Goal: Task Accomplishment & Management: Use online tool/utility

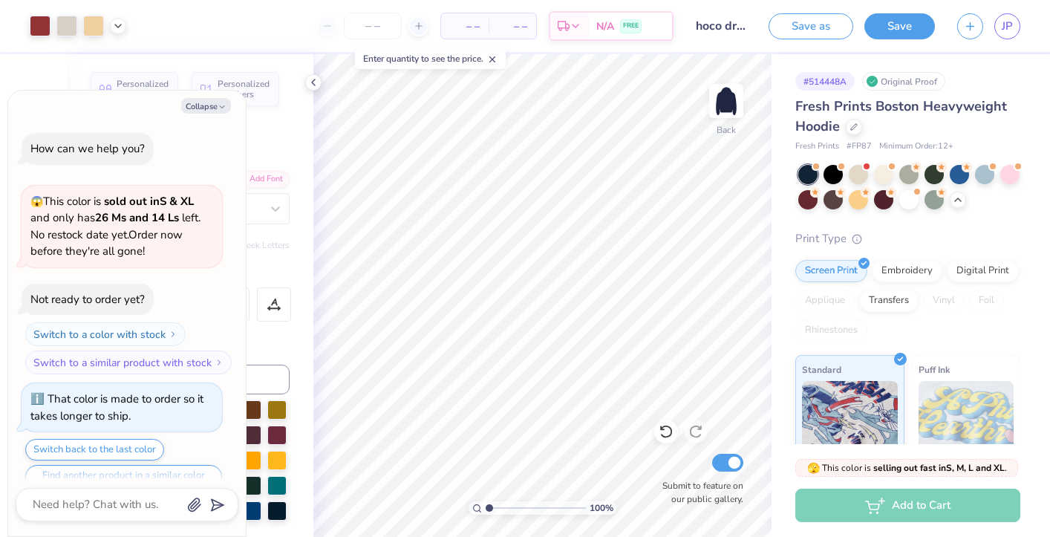
scroll to position [1231, 0]
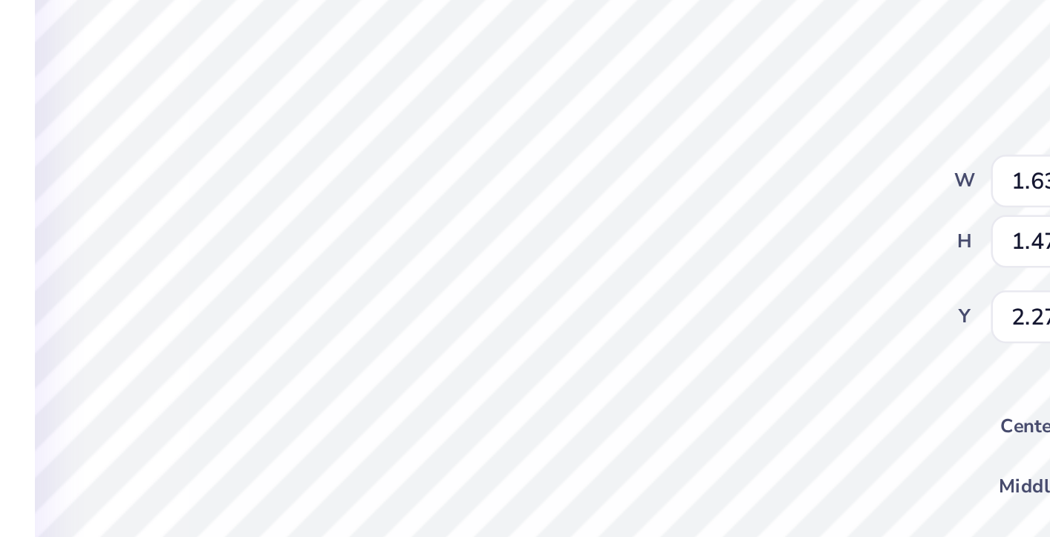
type textarea "x"
type input "1.64"
type input "1.48"
type textarea "x"
type input "2.26"
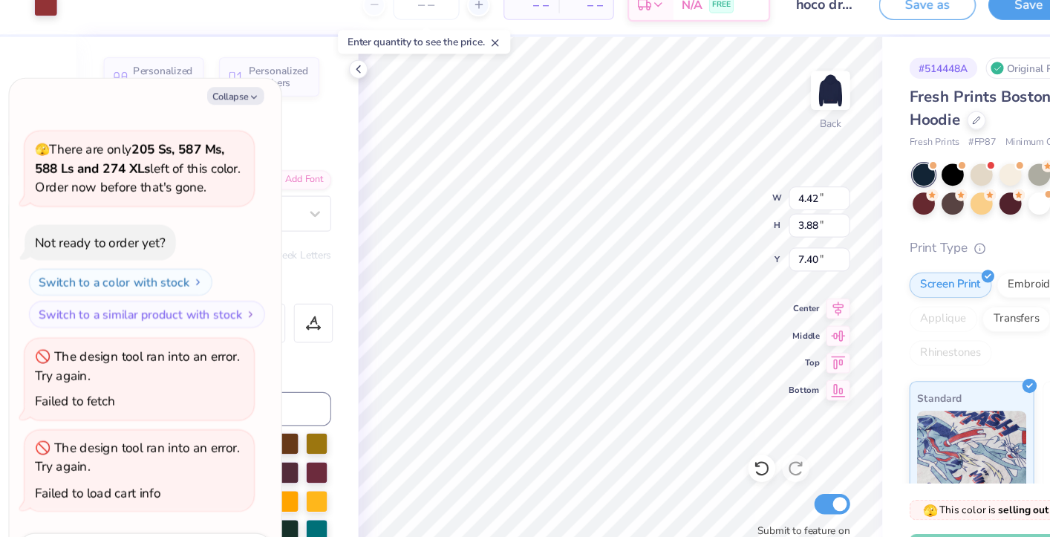
type textarea "x"
type input "2.55"
type input "2.24"
type input "10.76"
type textarea "x"
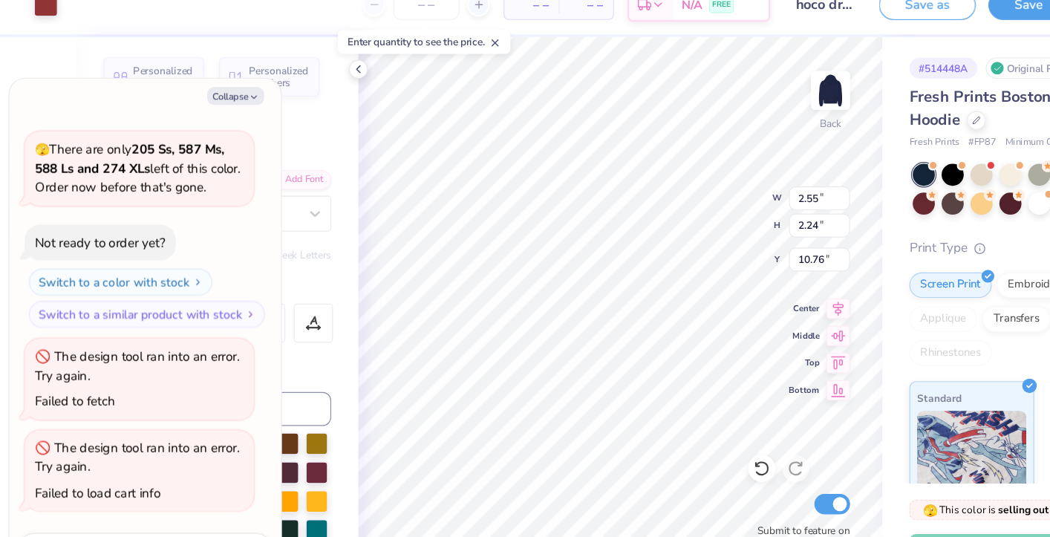
type input "4.42"
type input "3.88"
type input "7.40"
type textarea "x"
type input "9.12"
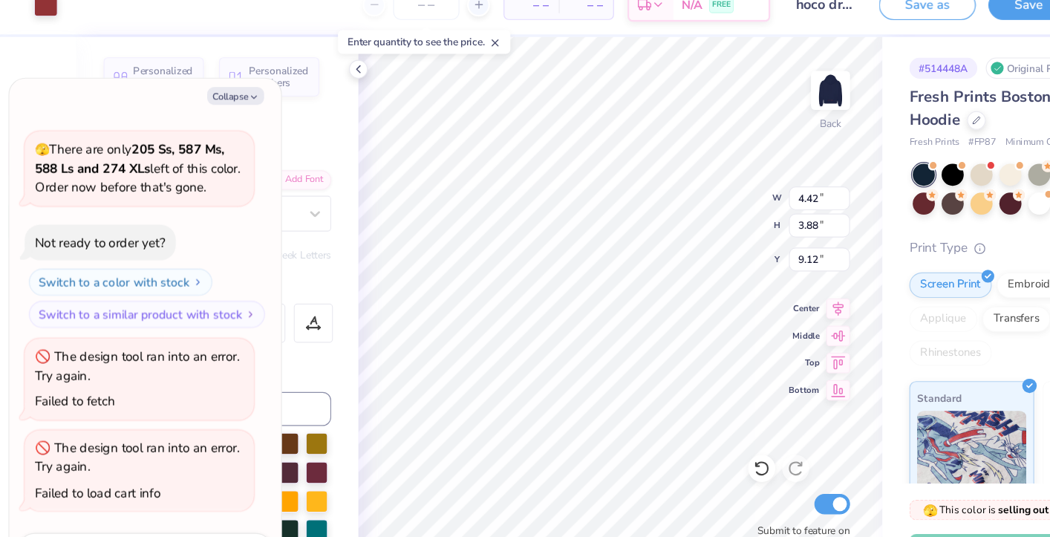
type textarea "x"
type input "7.40"
type textarea "x"
type input "6.25"
type textarea "x"
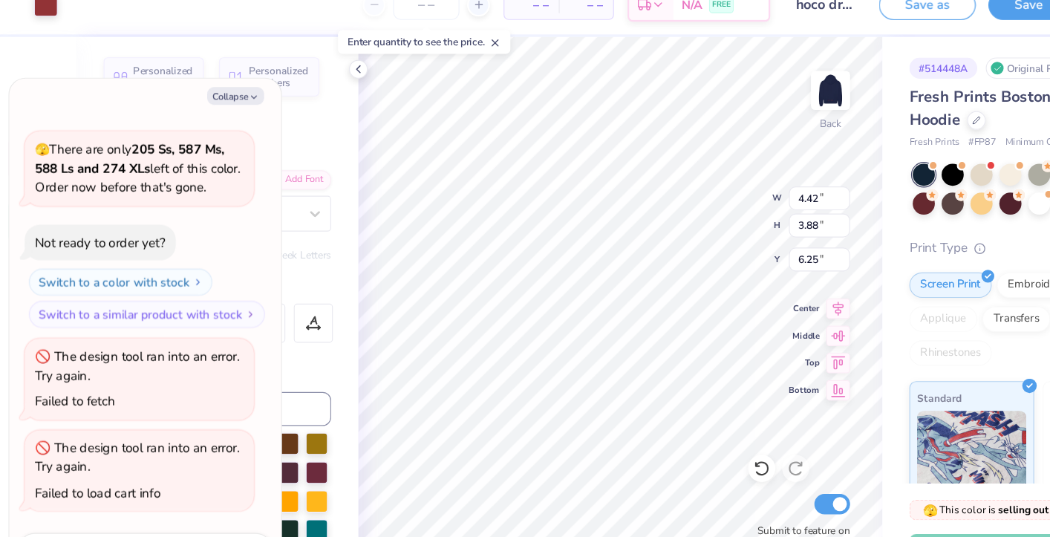
type input "7.40"
type textarea "x"
type input "5.26"
type textarea "x"
type input "9.12"
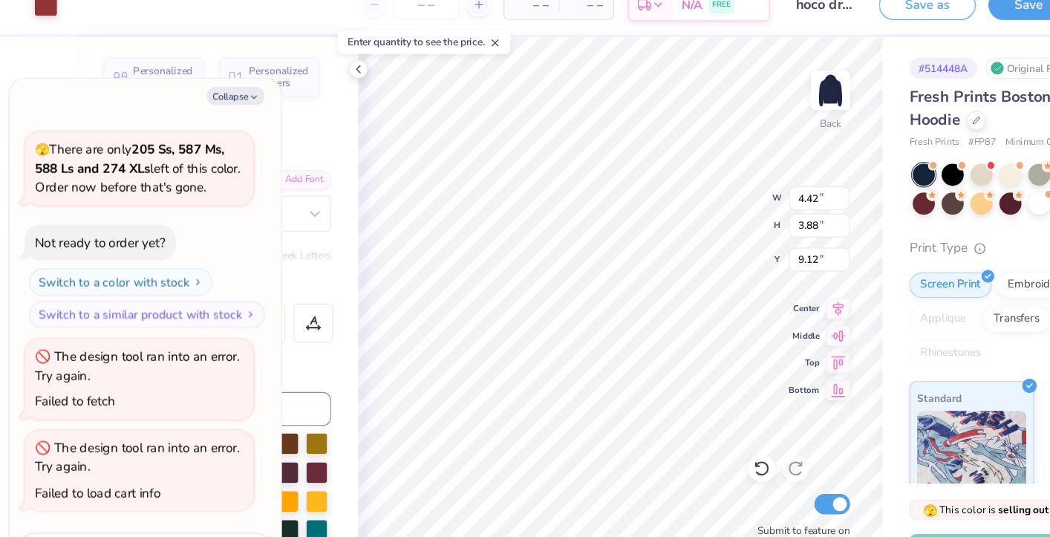
type textarea "x"
type input "7.40"
type textarea "x"
type input "9.12"
type textarea "x"
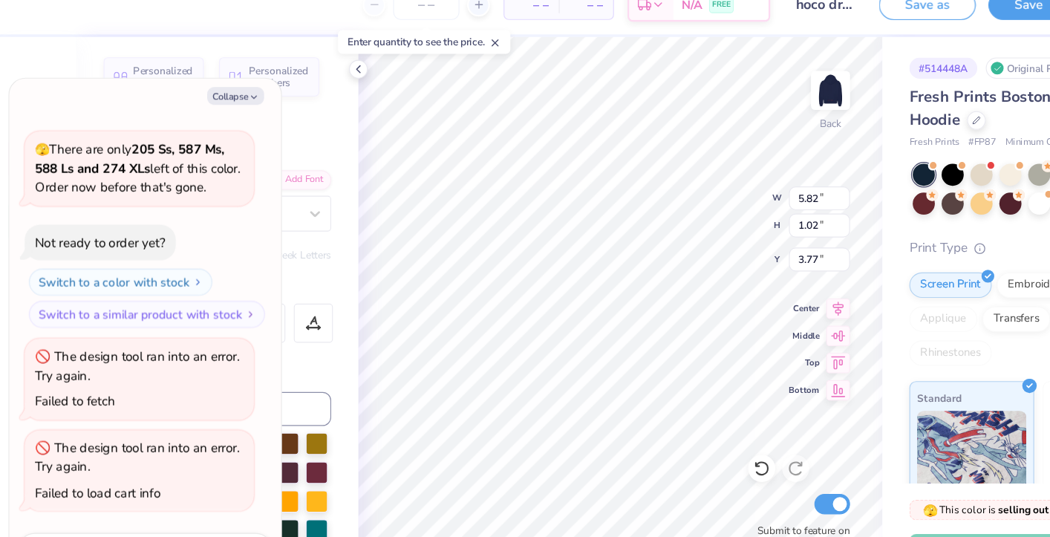
type input "11.50"
type textarea "x"
type input "8.82"
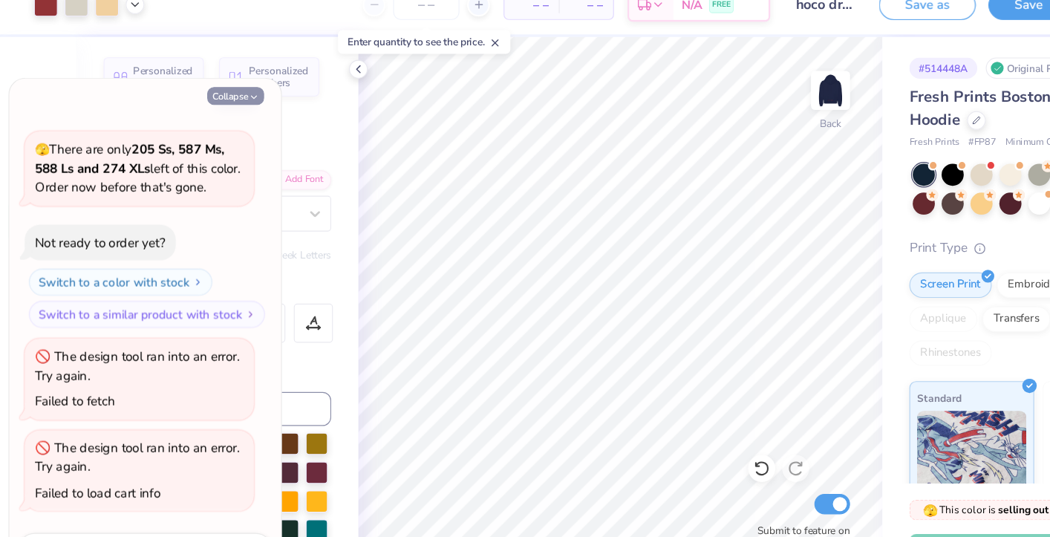
click at [209, 107] on button "Collapse" at bounding box center [206, 106] width 50 height 16
type textarea "x"
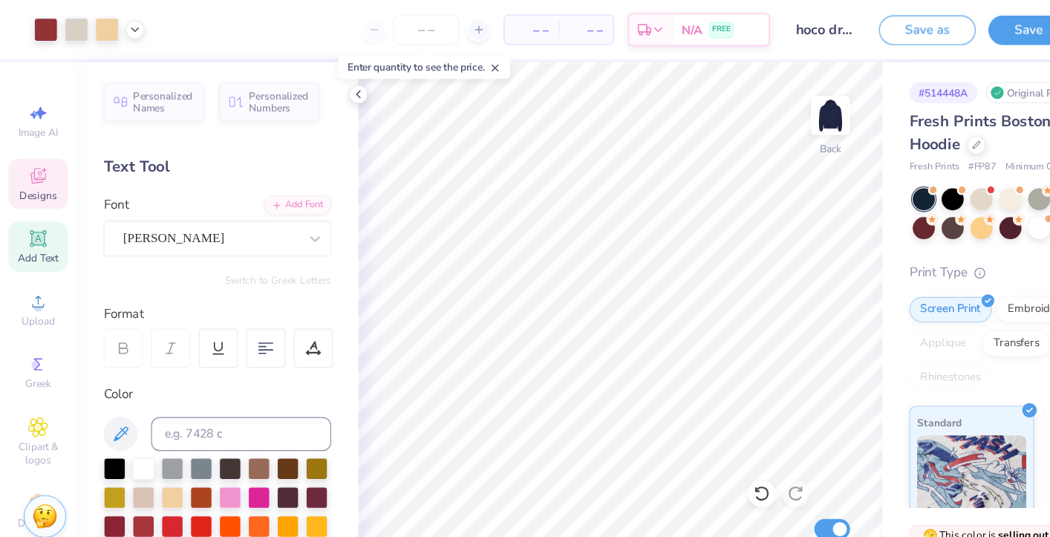
click at [28, 154] on icon at bounding box center [33, 156] width 12 height 10
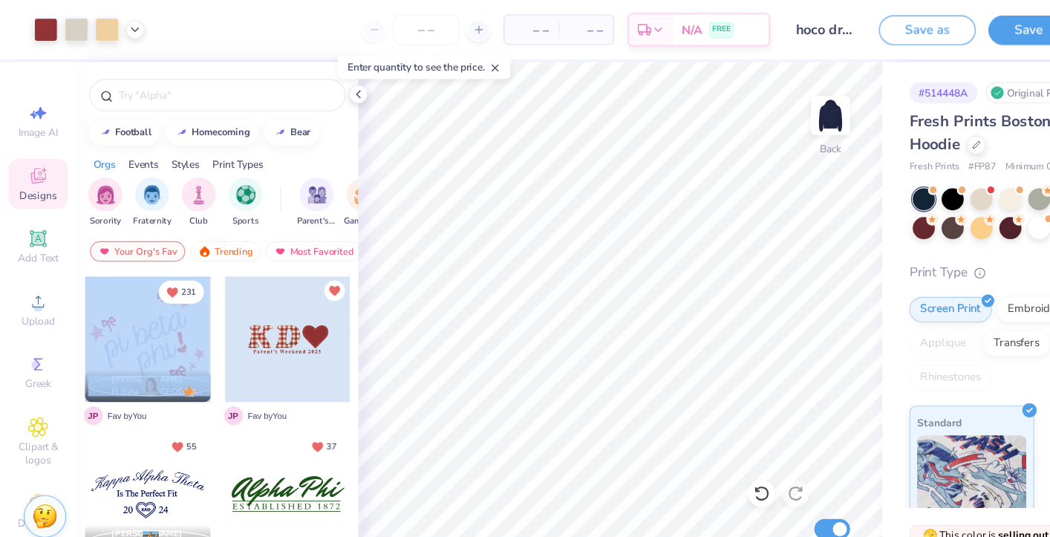
drag, startPoint x: 140, startPoint y: 288, endPoint x: 95, endPoint y: 327, distance: 59.5
click at [95, 327] on div "231 [PERSON_NAME] Pi Beta Phi, [GEOGRAPHIC_DATA][US_STATE]" at bounding box center [128, 296] width 111 height 111
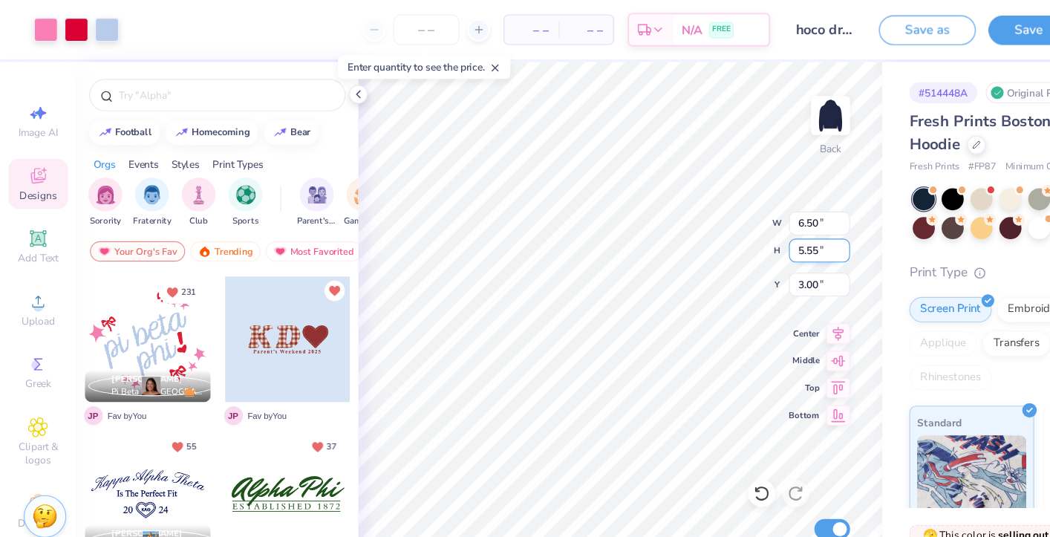
click at [629, 205] on div "100 % Back W 6.50 6.50 " H 5.55 5.55 " Y 3.00 3.00 " Center Middle Top Bottom S…" at bounding box center [542, 295] width 458 height 483
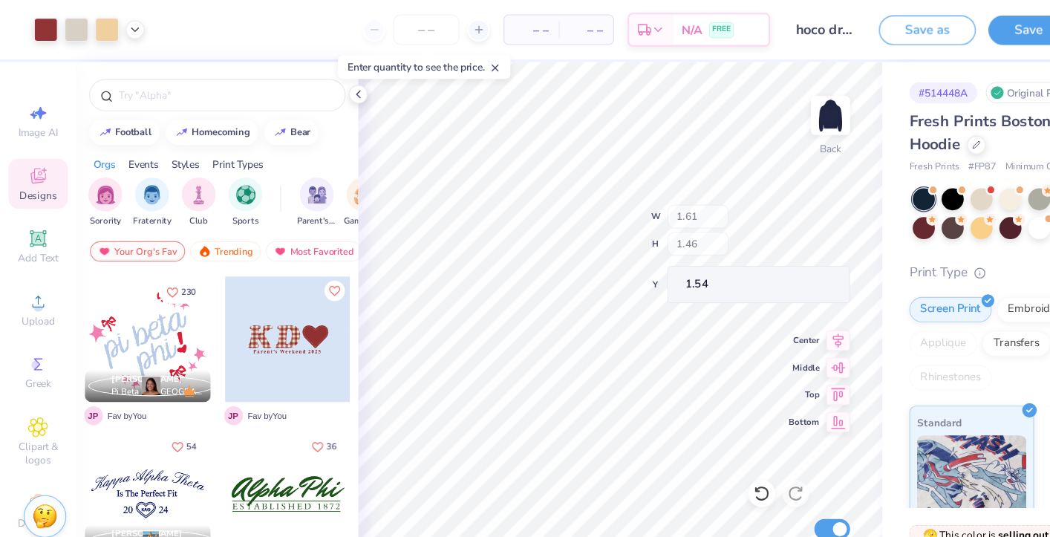
type input "1.54"
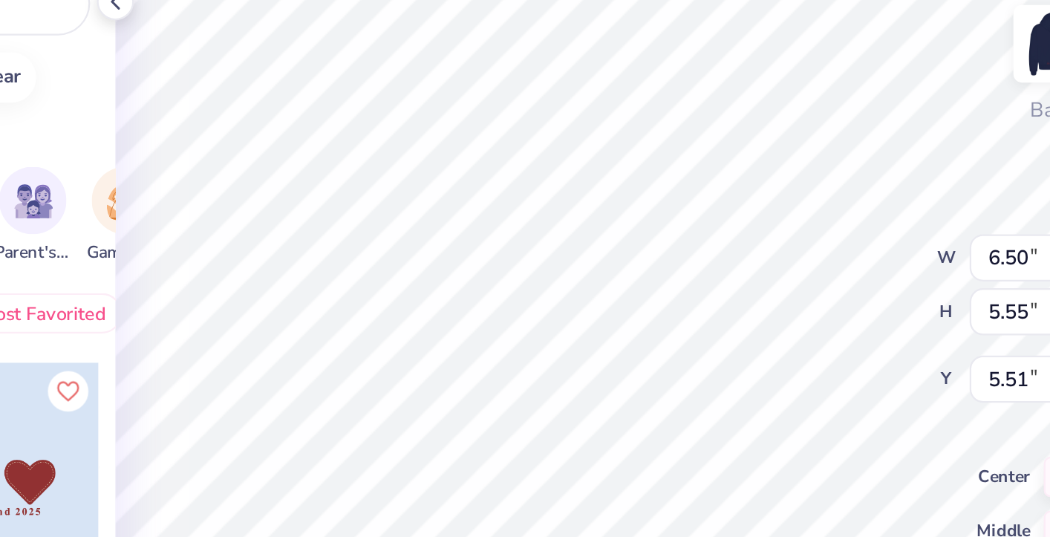
type input "5.51"
type input "1.60"
type input "1.47"
type input "2.27"
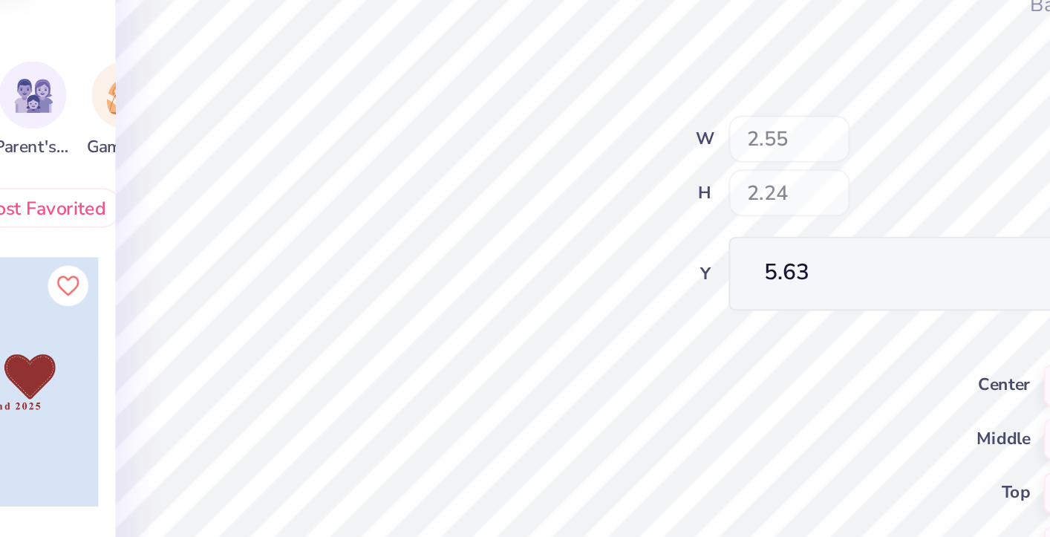
type input "5.63"
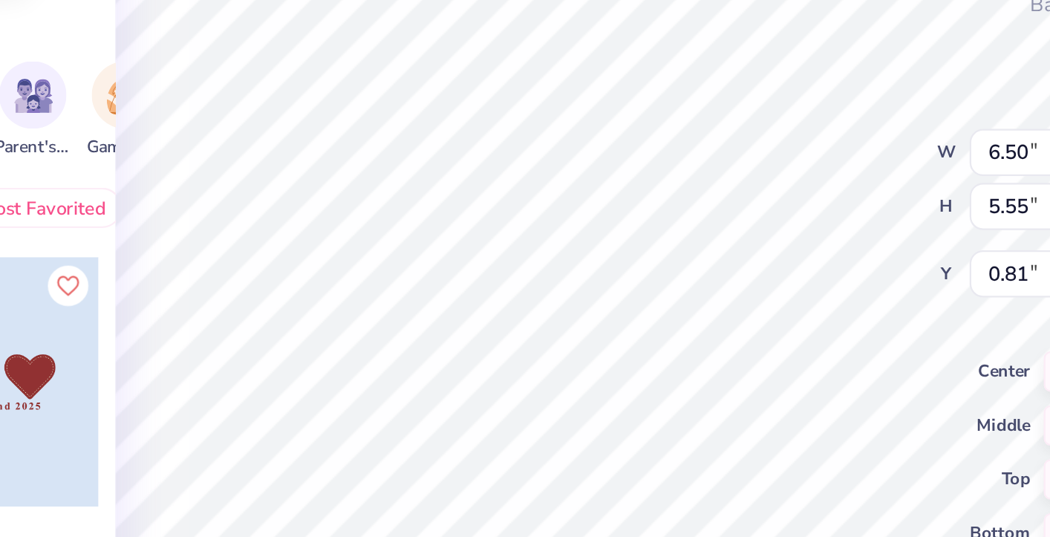
type input "0.81"
type input "2.32"
type input "8.13"
type input "6.94"
type input "2.16"
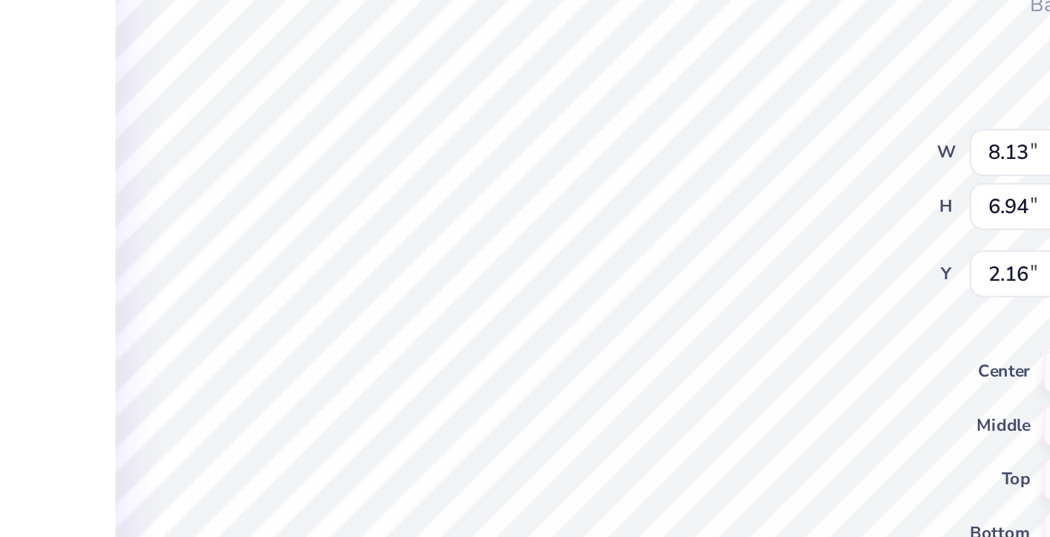
type input "5.67"
type input "3.91"
type input "3.82"
type textarea "p"
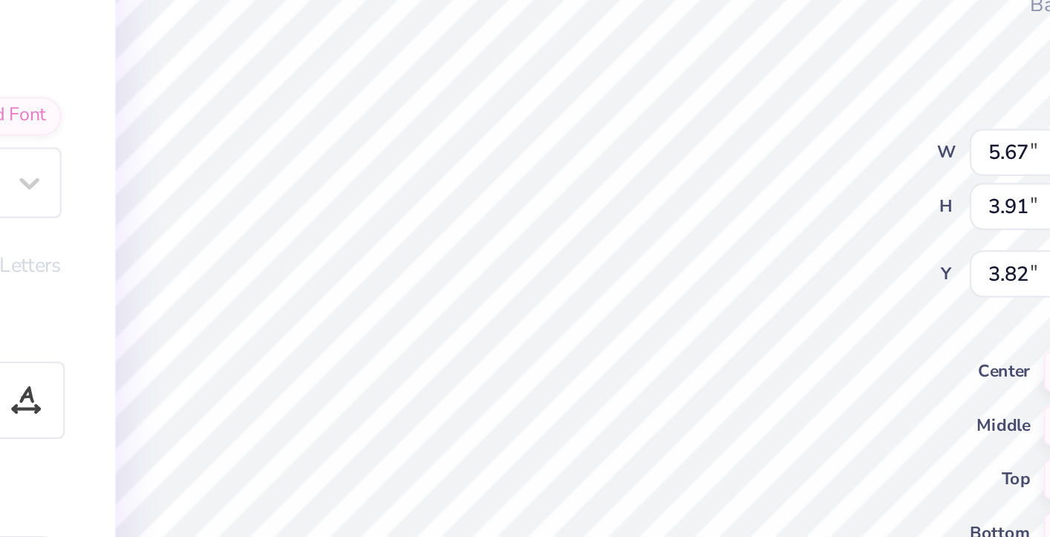
type textarea "K"
type textarea "Theta"
type input "2.73"
type input "2.91"
type input "5.64"
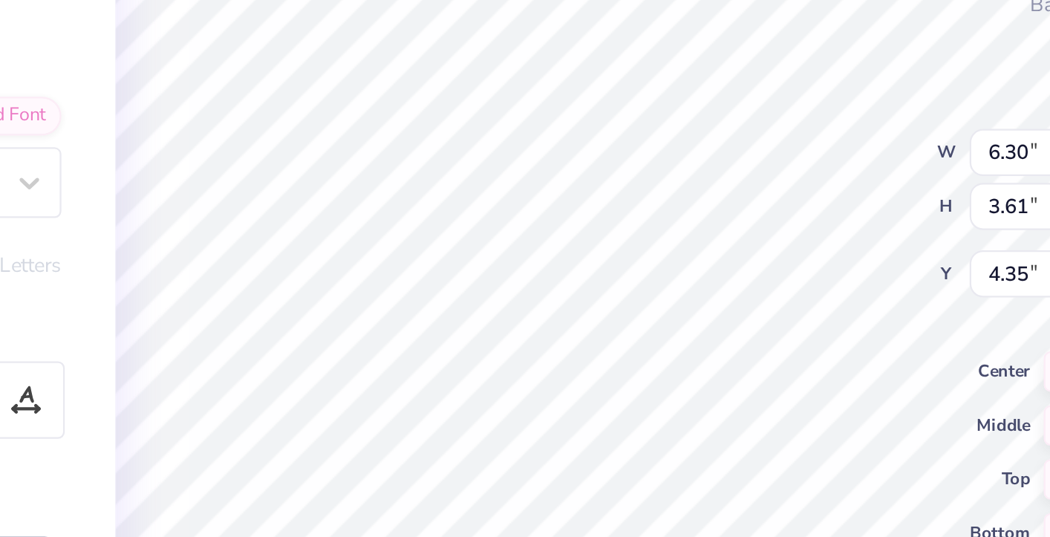
type input "6.30"
type input "3.61"
type input "4.10"
type input "6.30"
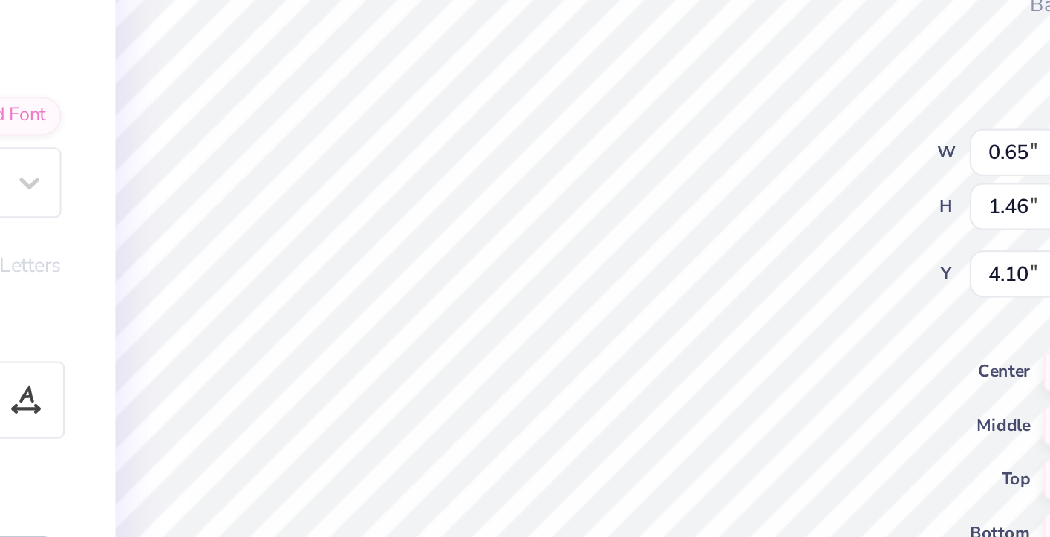
type input "3.61"
type input "4.64"
type input "5.38"
type input "3.08"
type input "4.53"
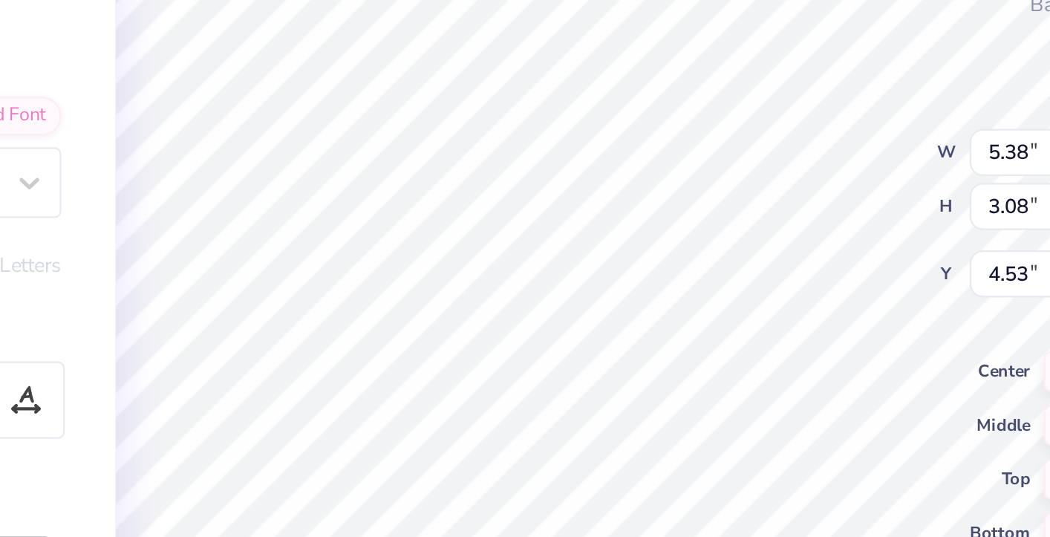
type input "4.64"
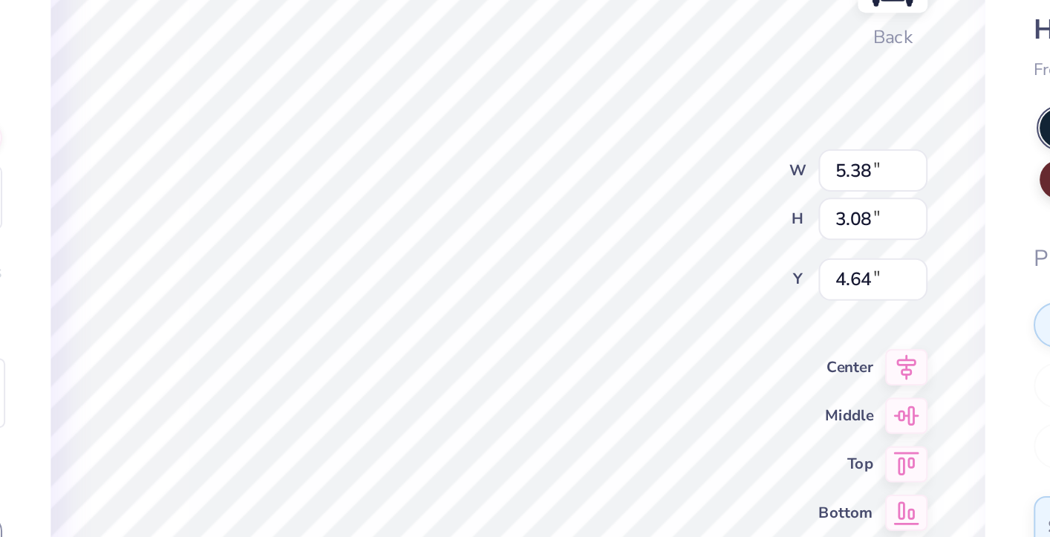
scroll to position [2, 0]
type textarea "Kappa Alpha Theta"
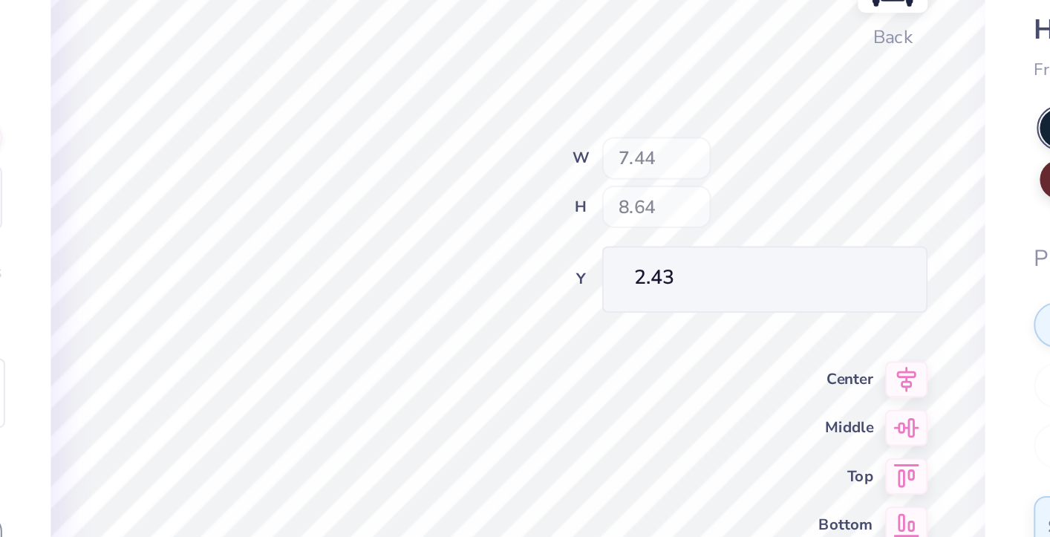
type input "7.44"
type input "8.64"
type input "2.43"
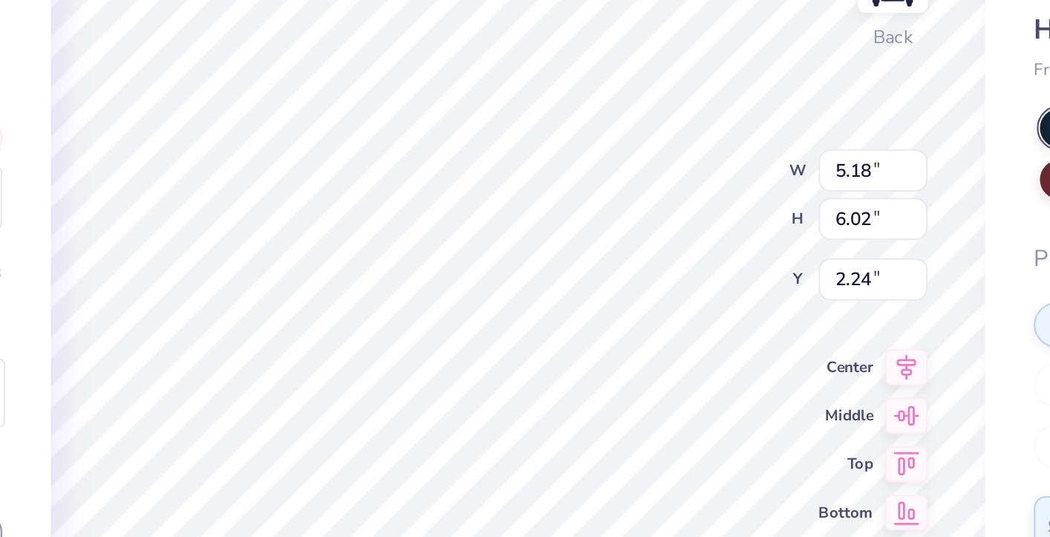
type input "5.18"
type input "6.02"
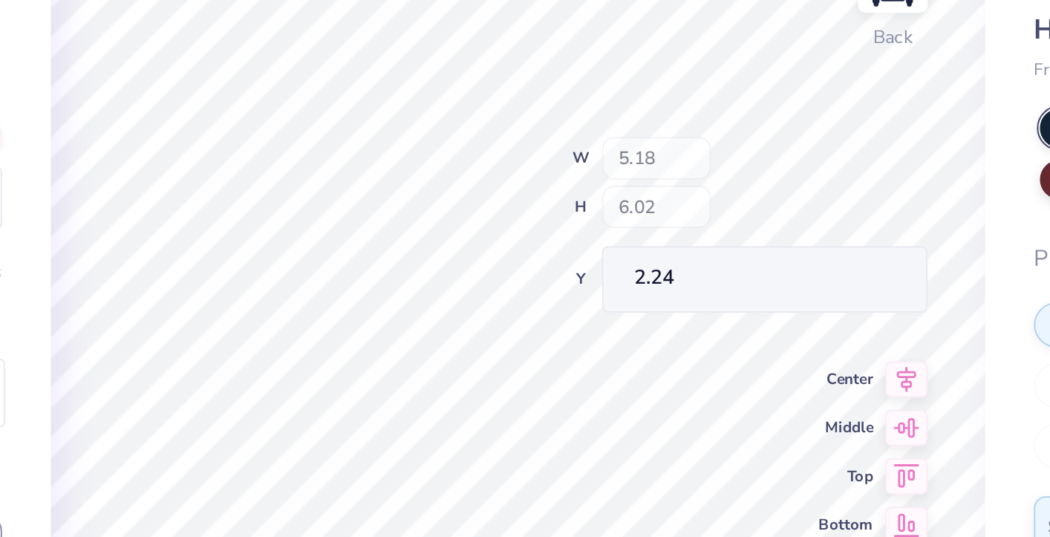
type input "3.00"
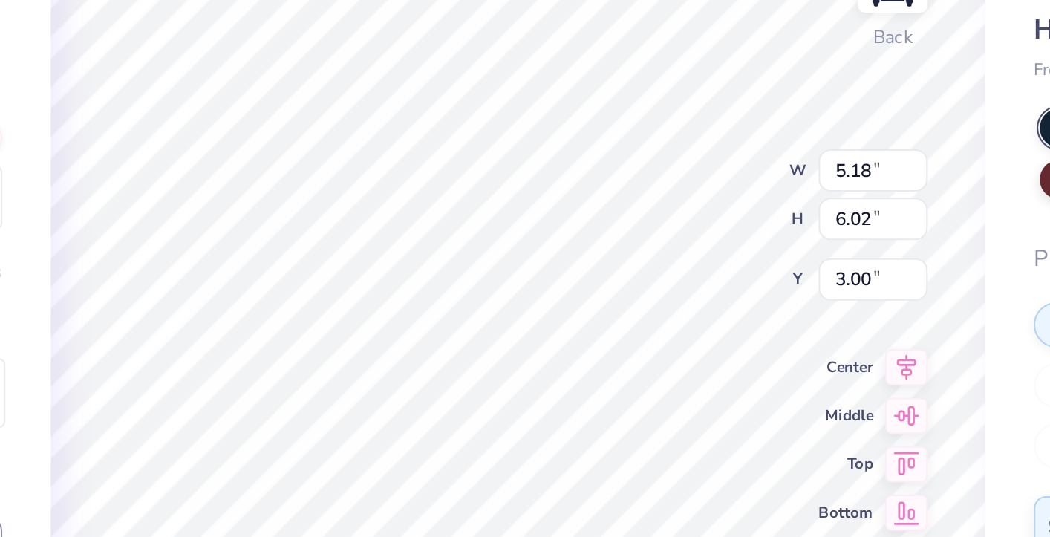
scroll to position [2, 0]
type textarea "Theta"
type input "3.86"
type input "1.26"
type input "5.22"
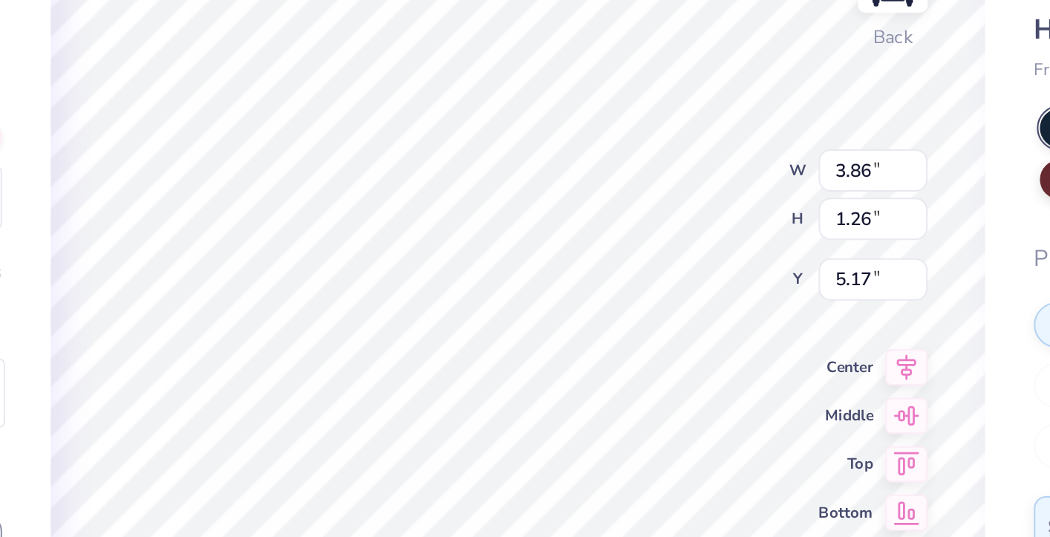
type input "6.24"
type input "2.04"
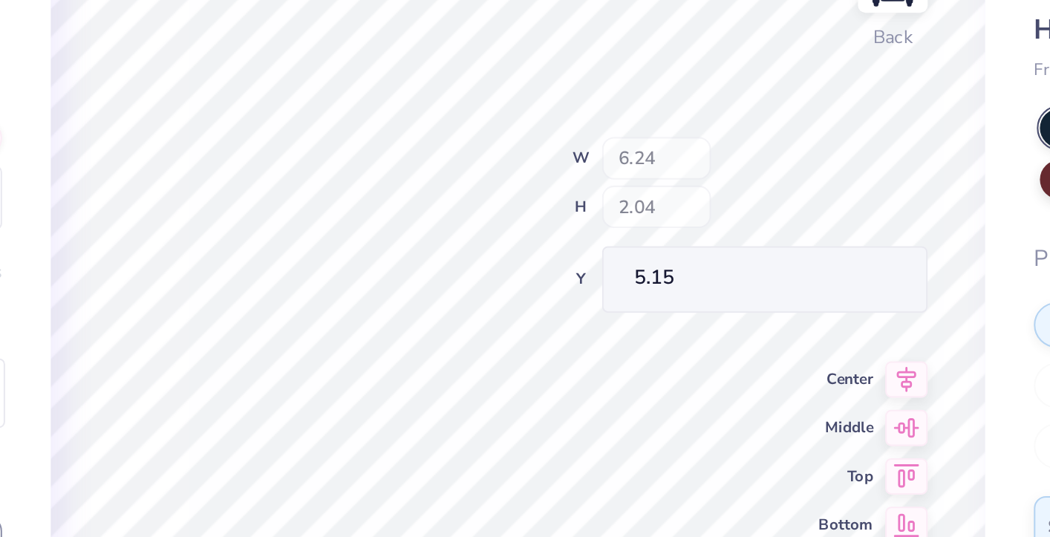
type input "4.71"
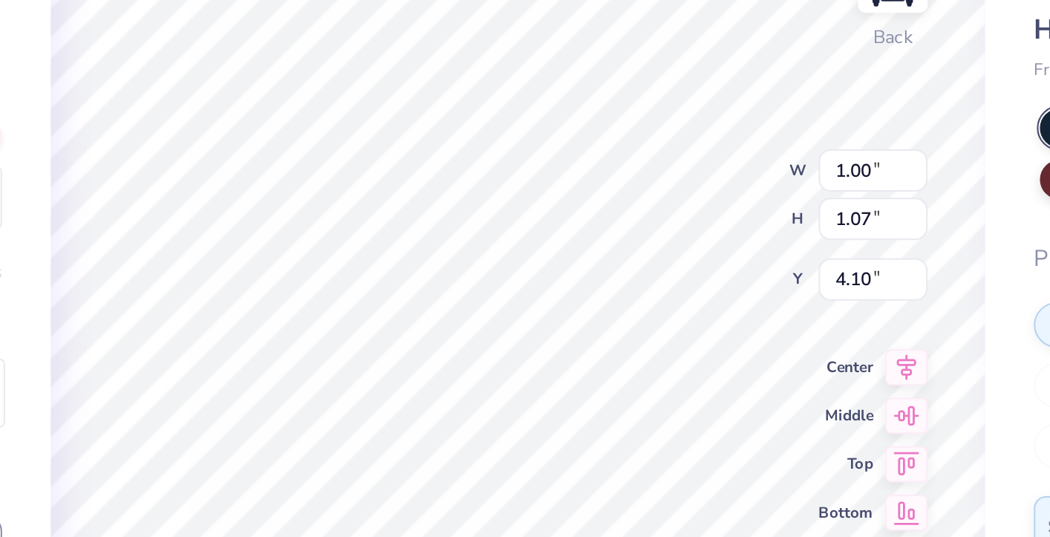
type input "3.00"
type input "1.21"
type input "1.28"
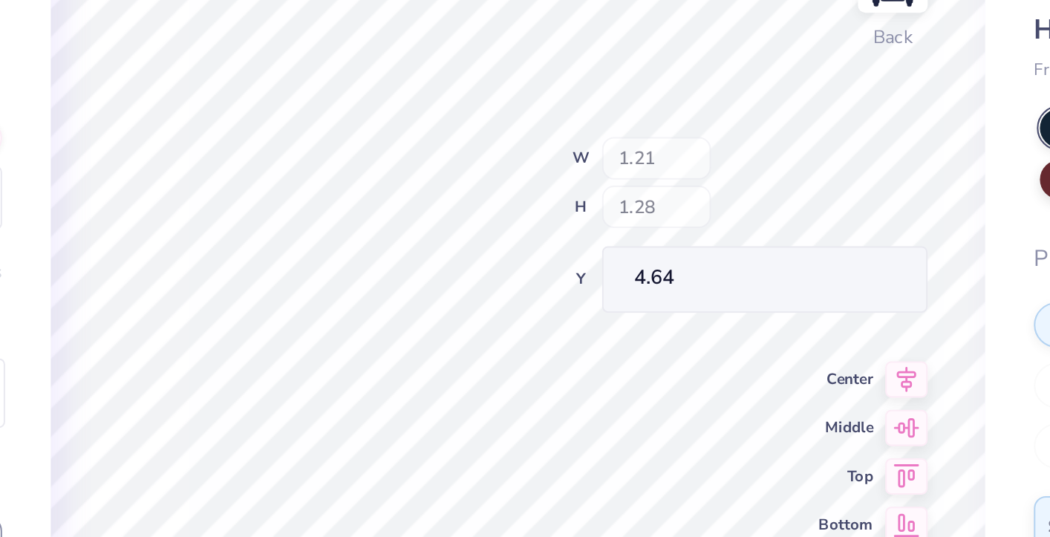
type input "4.07"
type input "7.10"
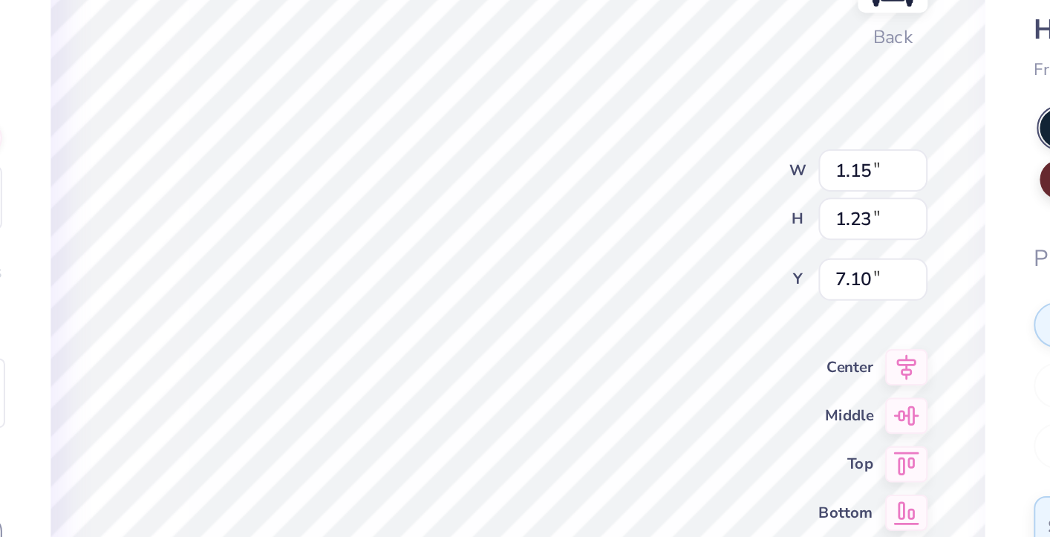
type input "7.10"
type input "1.25"
type input "1.65"
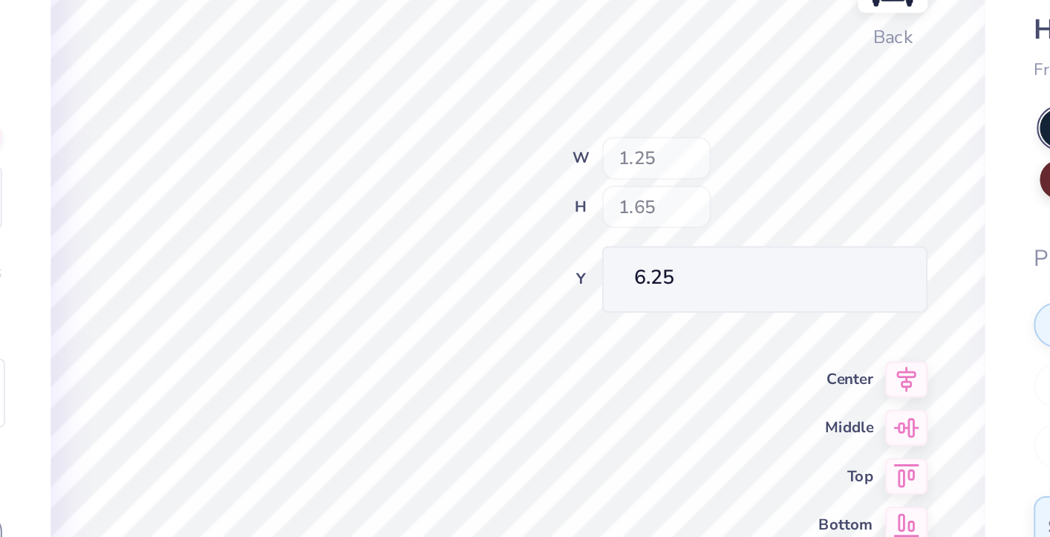
type input "7.10"
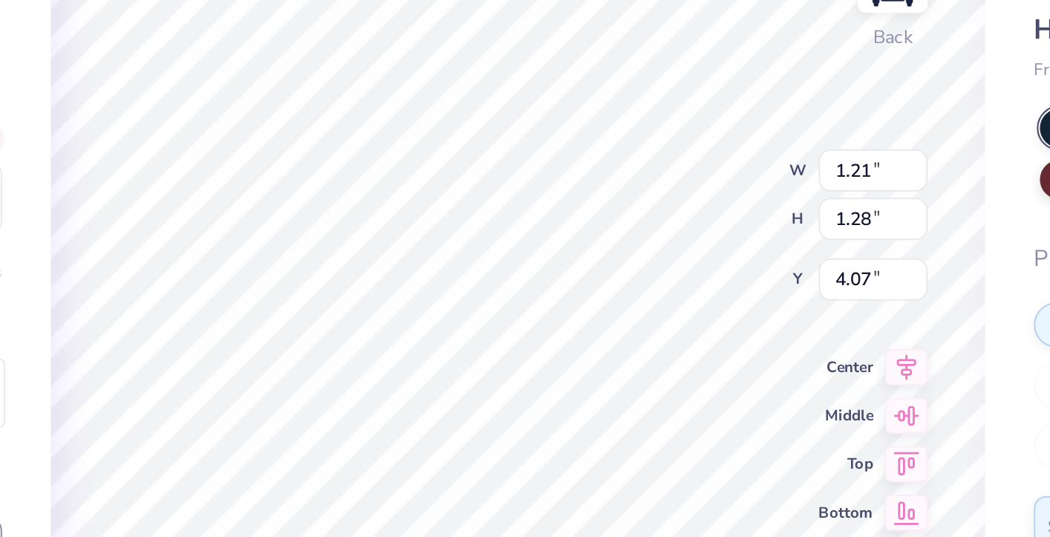
type input "3.43"
type input "5.29"
type input "3.00"
type input "6.24"
type input "2.04"
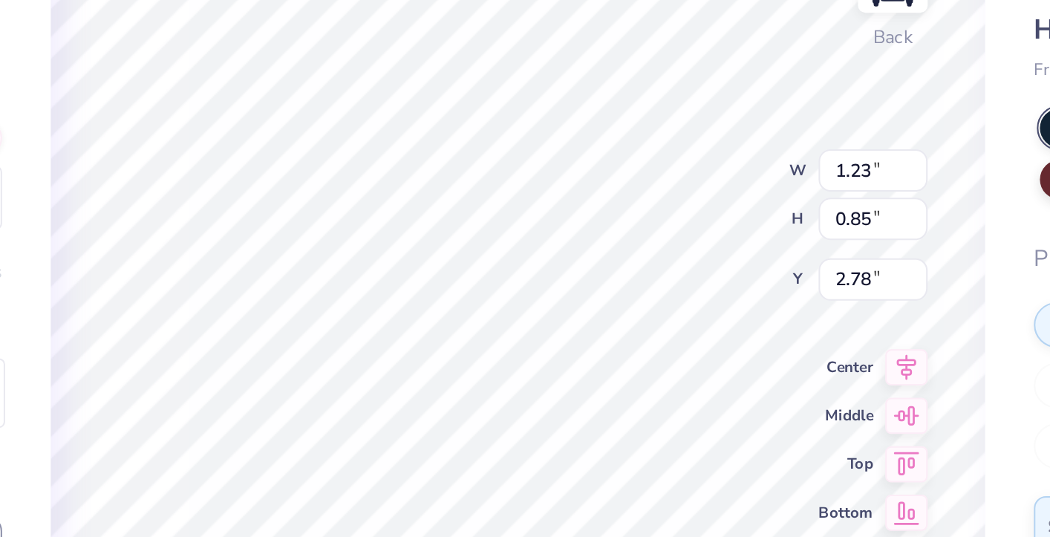
type input "4.71"
click at [621, 217] on div "100 % Back W 1.23 1.23 " H 0.85 0.85 " Y 2.78 2.78 " Center Middle Top Bottom S…" at bounding box center [542, 295] width 458 height 483
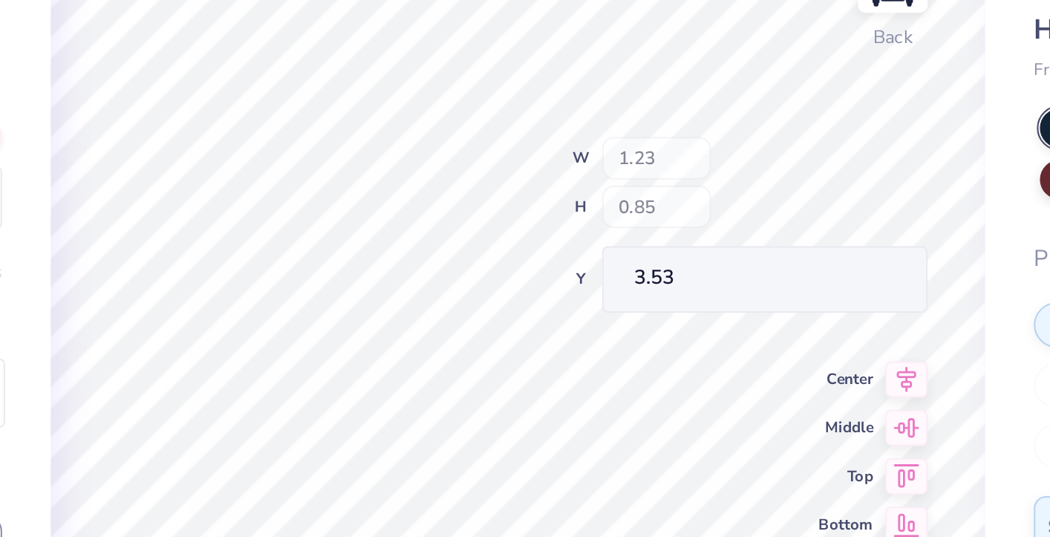
type input "3.53"
type input "7.72"
type input "7.10"
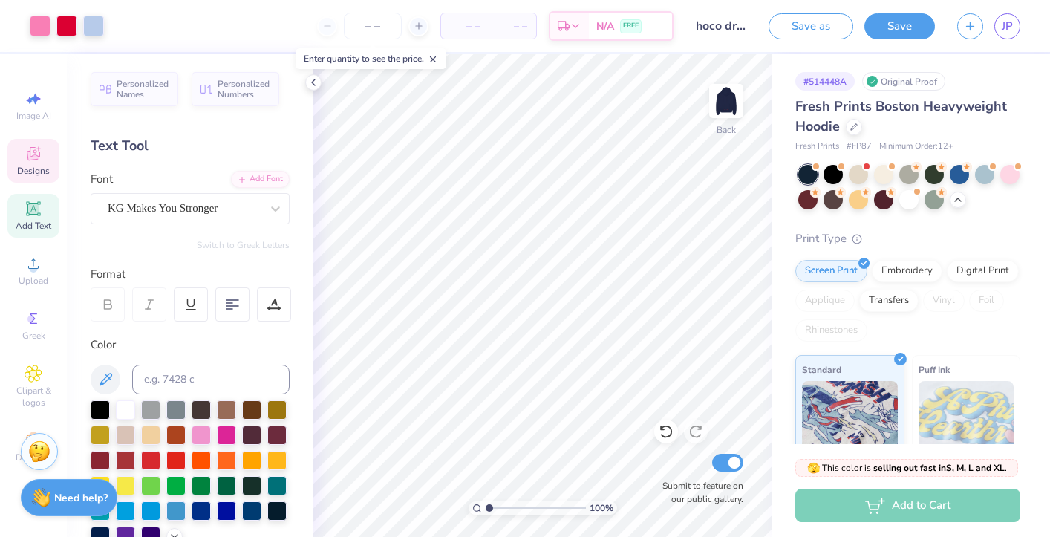
click at [36, 171] on span "Designs" at bounding box center [33, 171] width 33 height 12
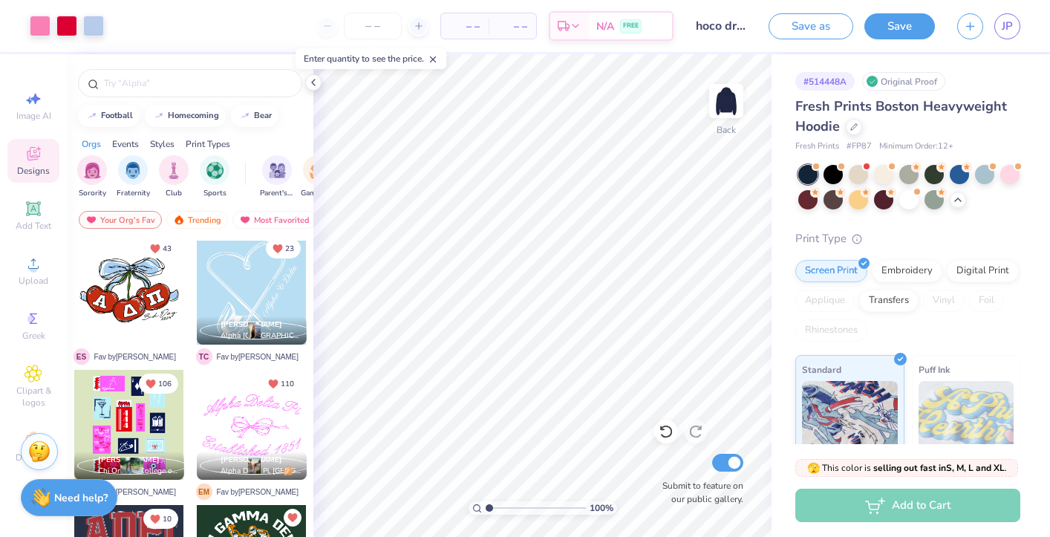
scroll to position [324, 0]
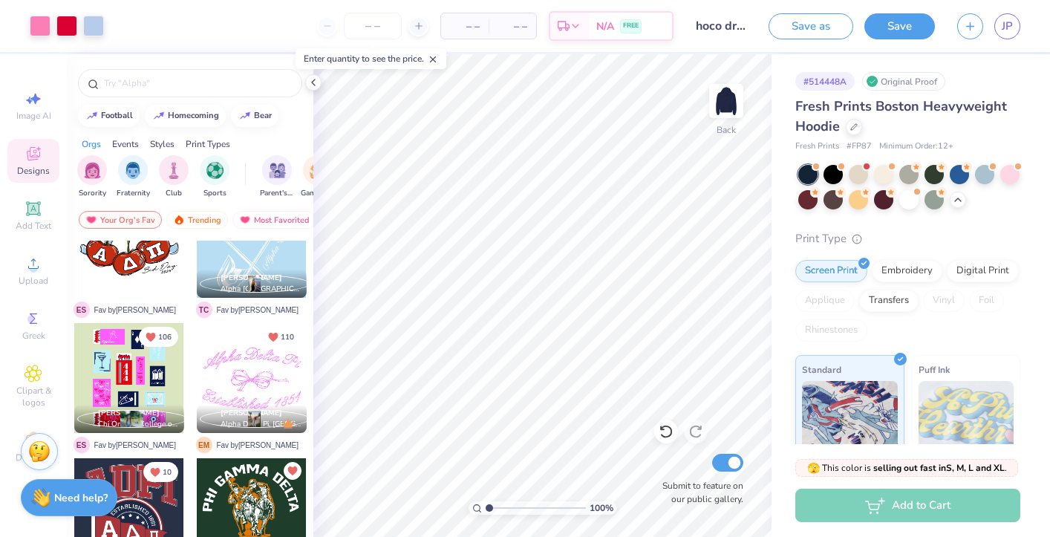
click at [150, 520] on div at bounding box center [129, 513] width 110 height 110
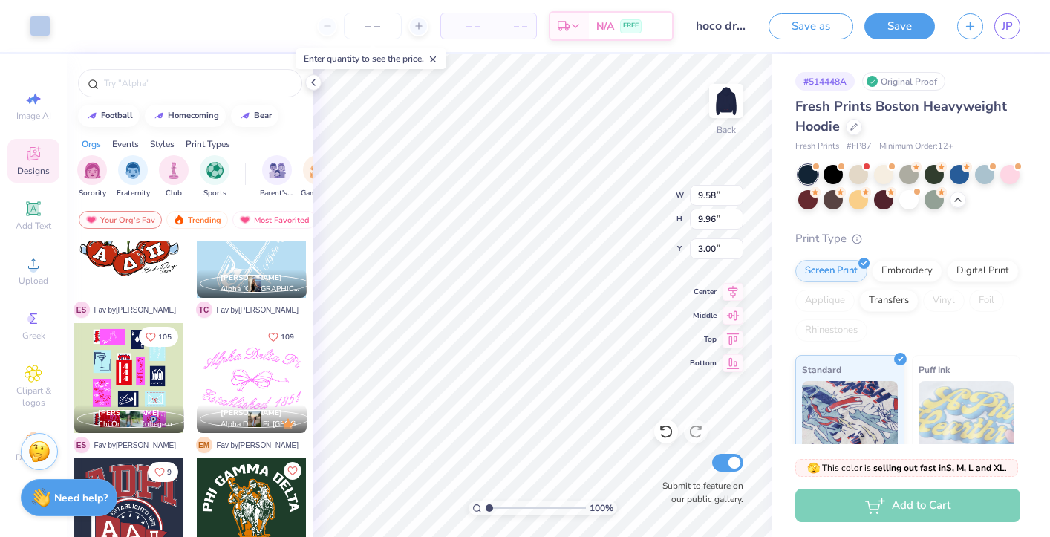
type input "6.24"
type input "2.04"
type input "4.71"
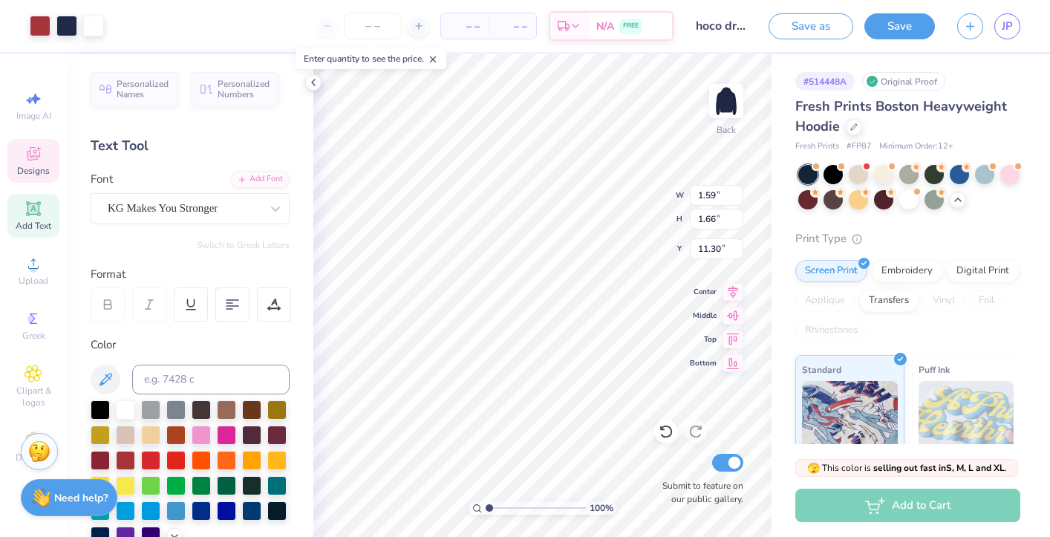
type input "10.41"
type input "10.83"
type input "2.17"
click at [31, 171] on span "Designs" at bounding box center [33, 171] width 33 height 12
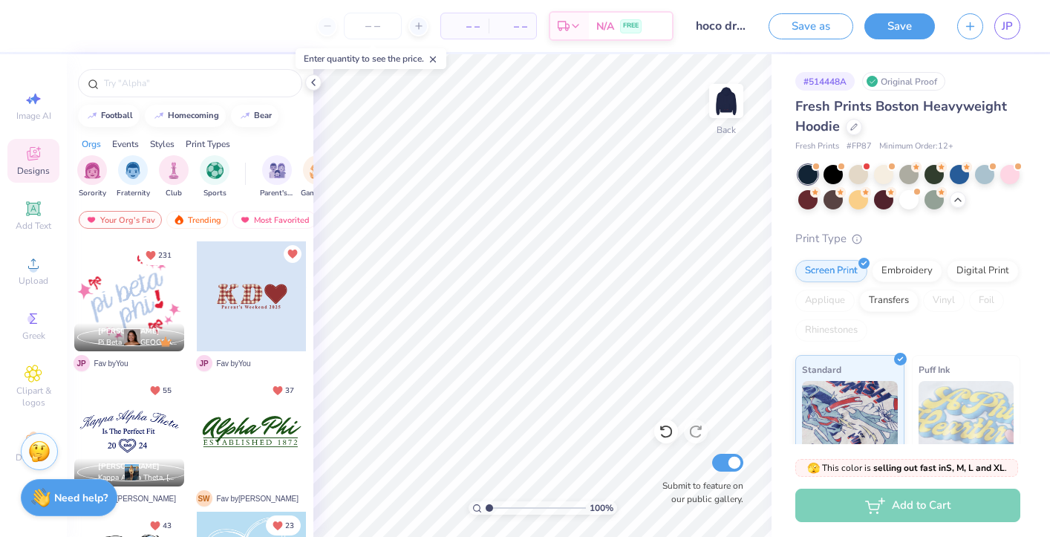
click at [244, 426] on div at bounding box center [252, 431] width 110 height 110
type input "10.64"
type input "3.52"
type input "3.23"
click at [43, 29] on div at bounding box center [40, 24] width 21 height 21
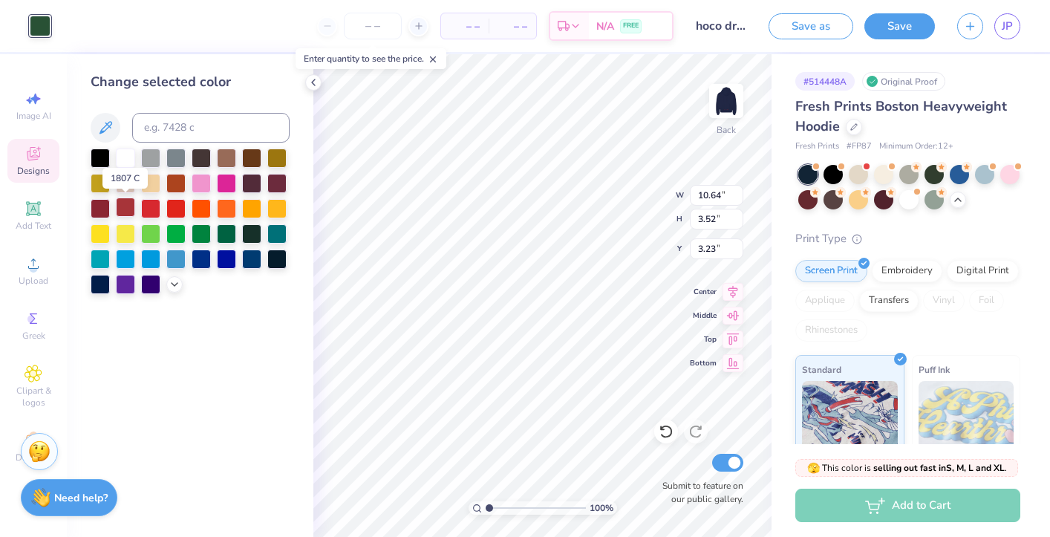
click at [133, 209] on div at bounding box center [125, 206] width 19 height 19
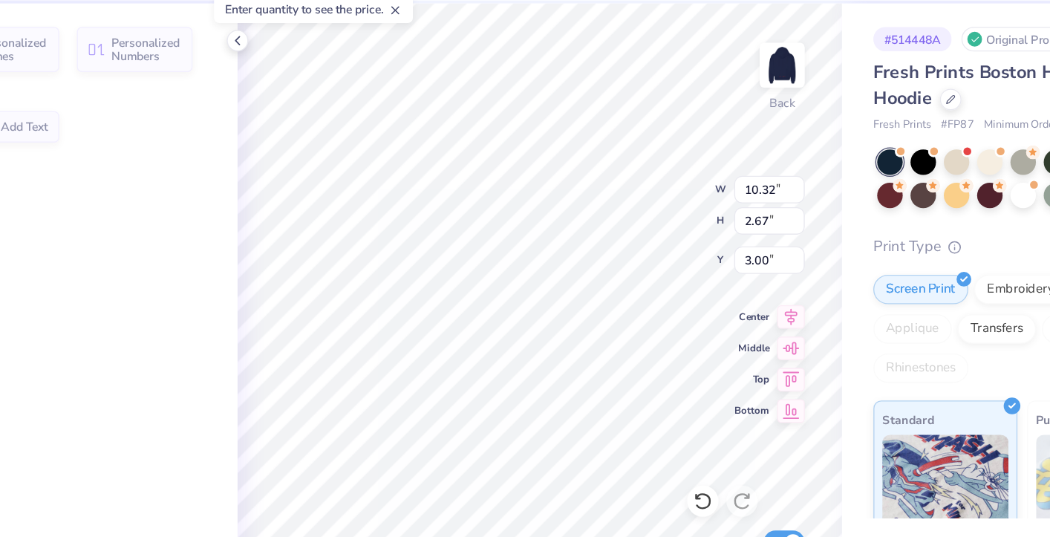
type input "10.32"
type input "2.67"
type input "3.00"
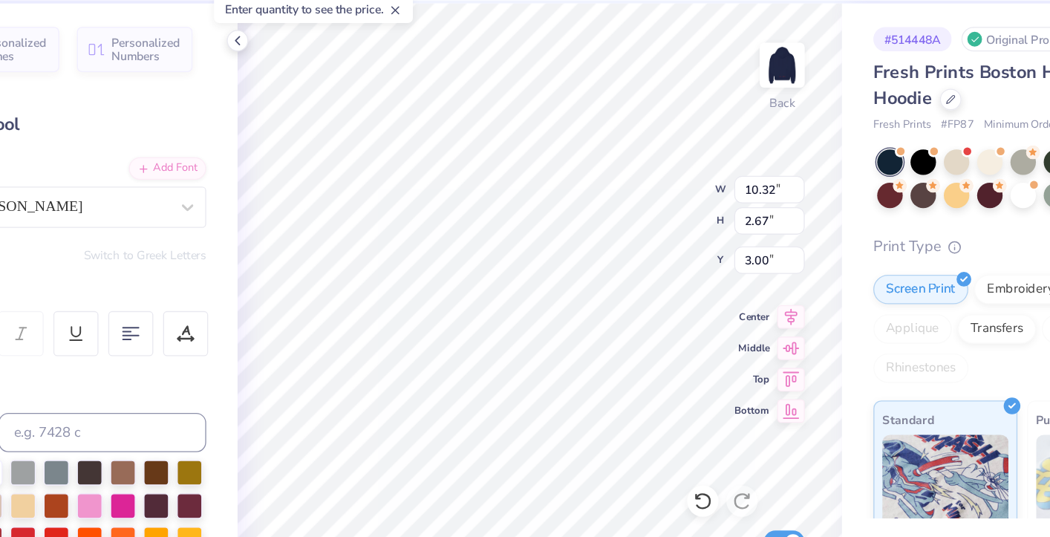
scroll to position [0, 0]
type textarea "A"
type textarea "Theta"
type textarea "Theta x Delts"
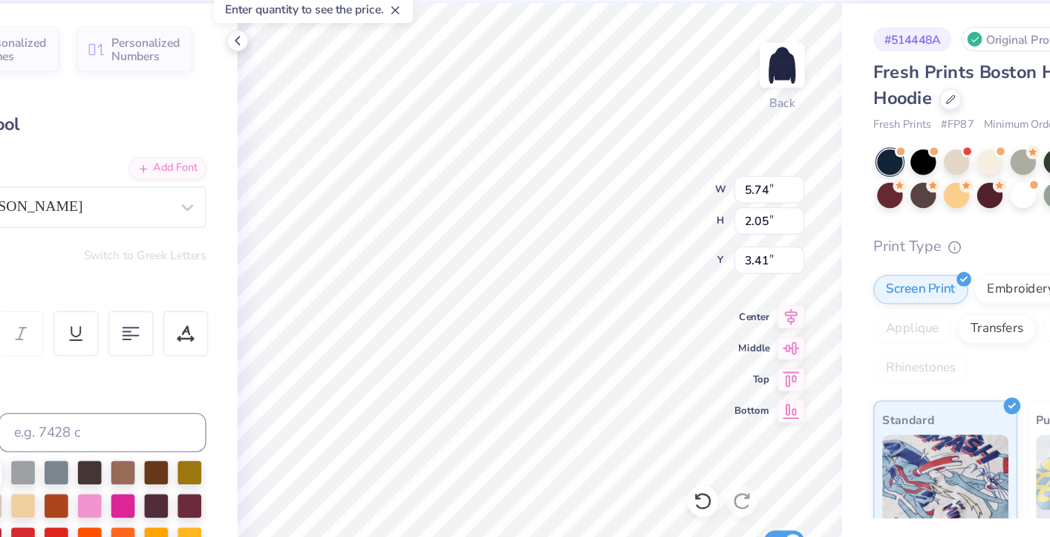
scroll to position [0, 3]
type input "5.50"
type textarea "HOMECOMING 1 8 7 2"
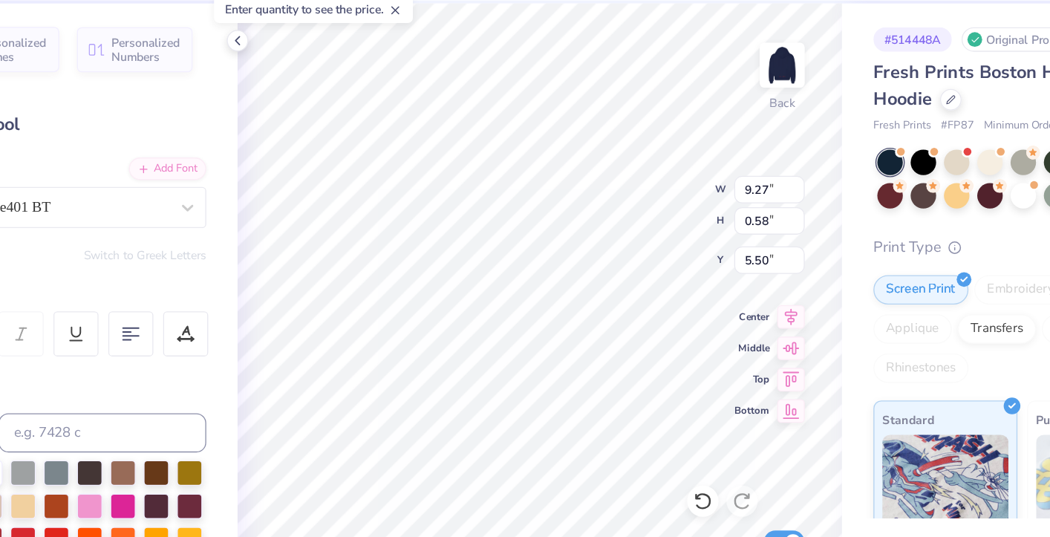
type input "9.27"
type input "0.58"
type textarea "HOMECOMING 2025"
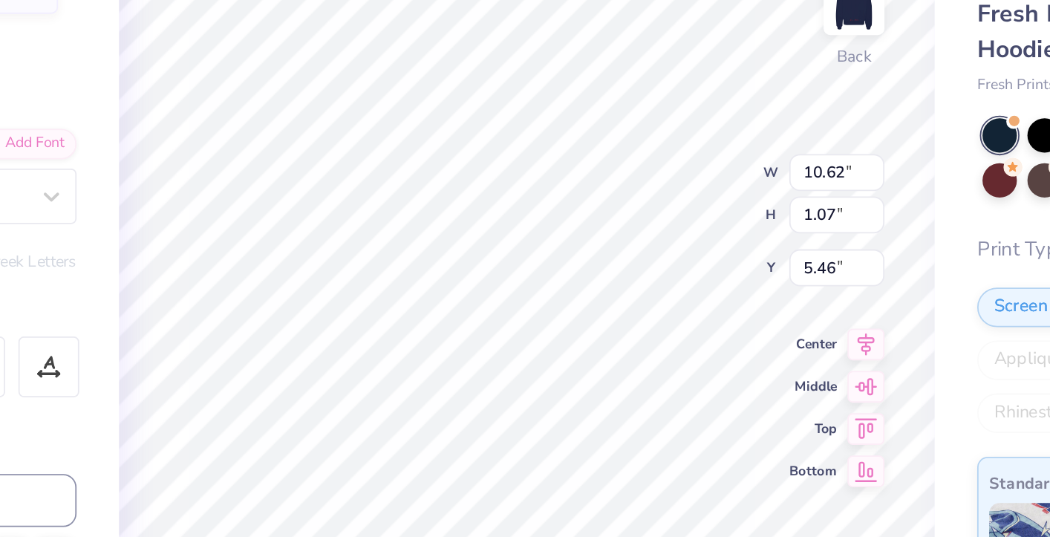
type input "8.65"
type input "0.58"
type input "5.50"
type input "9.38"
type input "0.63"
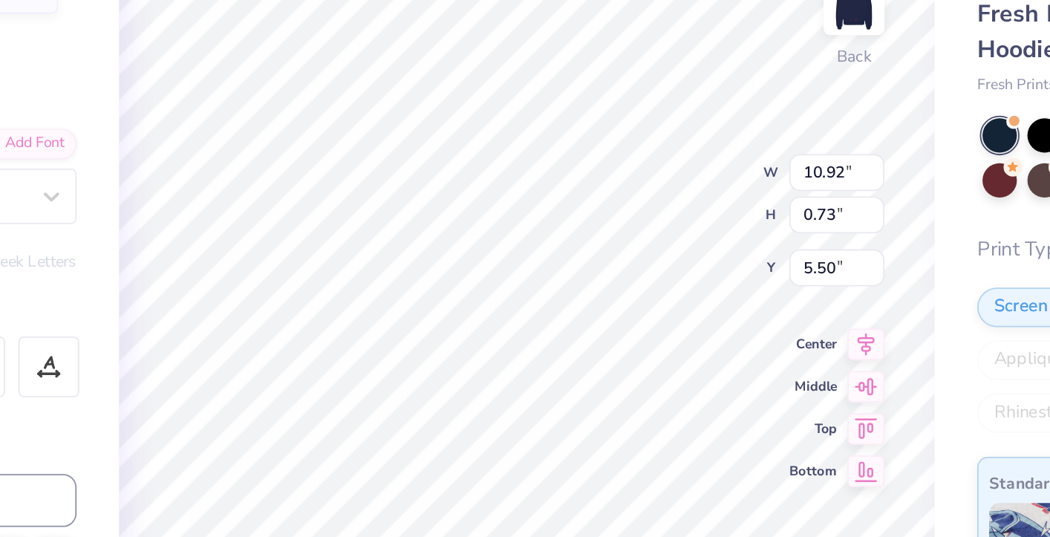
type input "10.92"
type input "0.73"
type input "7.99"
type input "14.53"
type input "2.14"
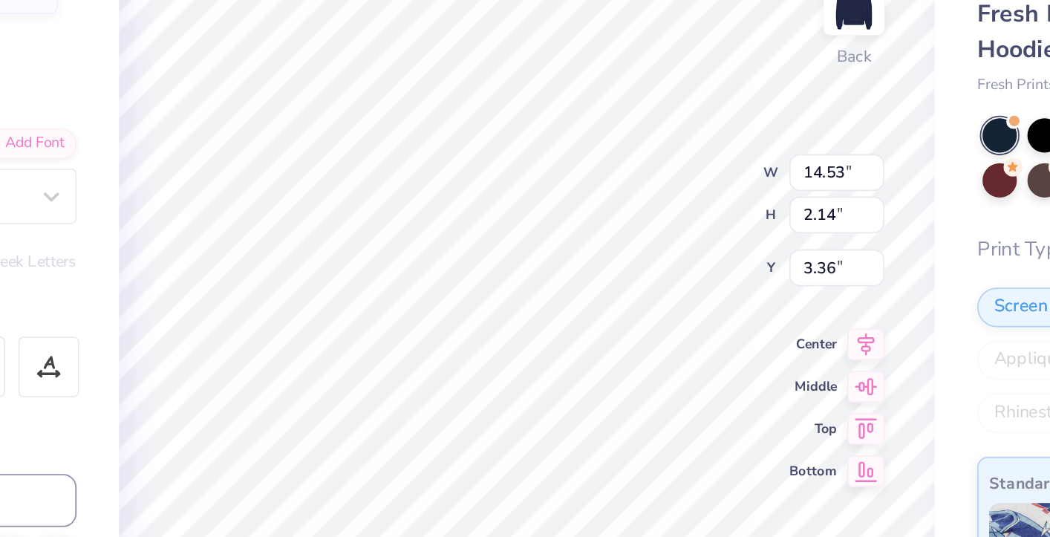
type input "3.00"
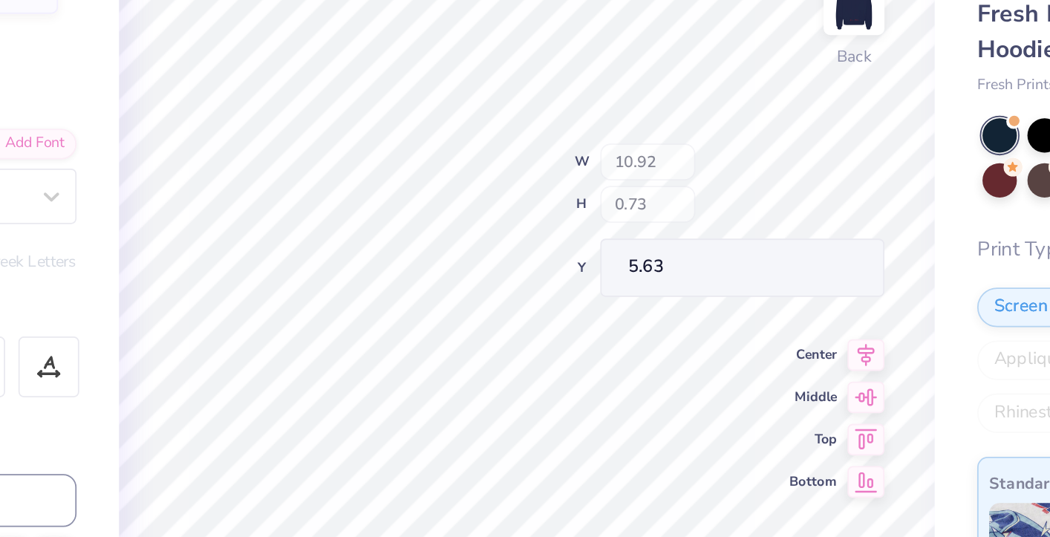
type input "5.63"
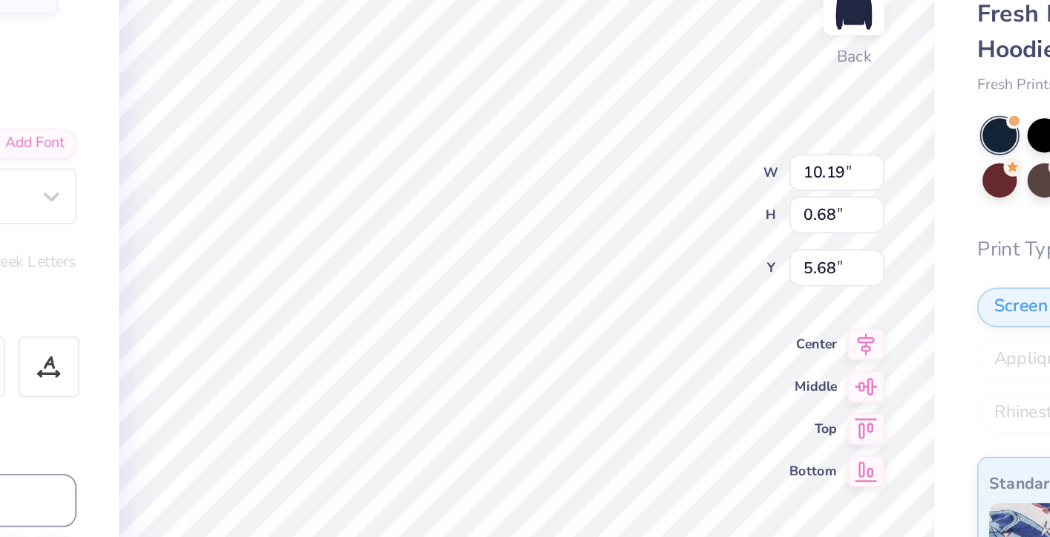
type input "10.19"
type input "0.68"
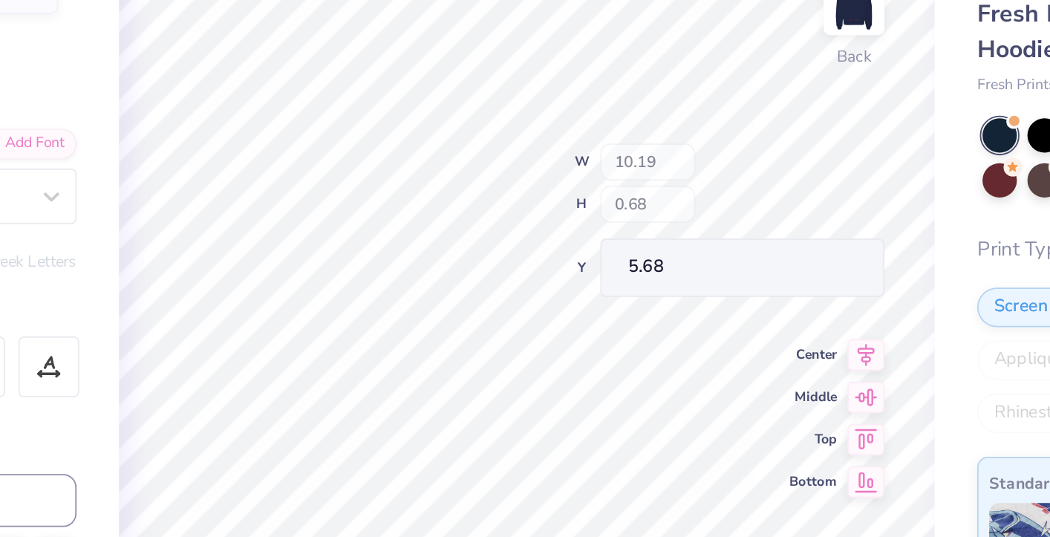
type input "5.65"
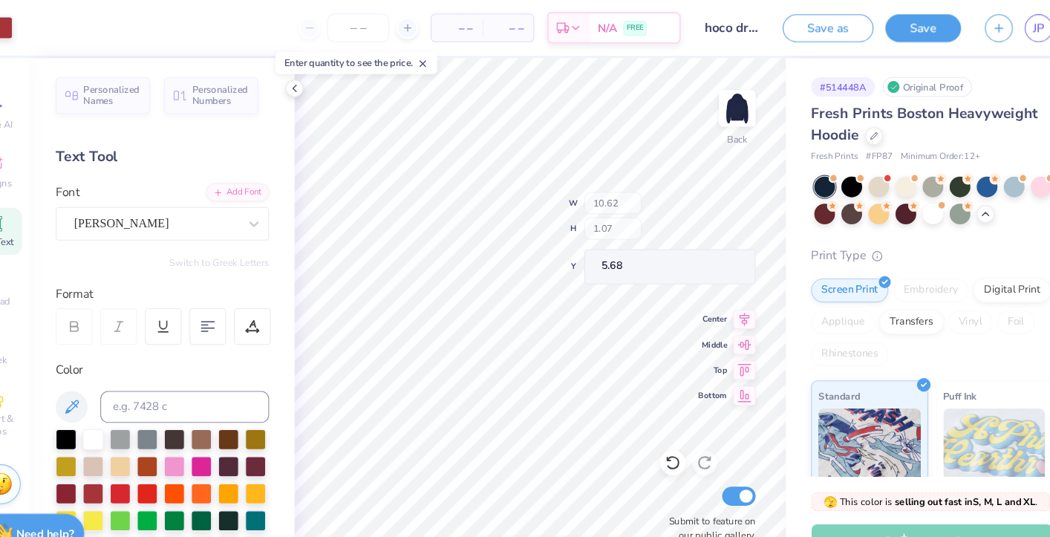
type input "5.68"
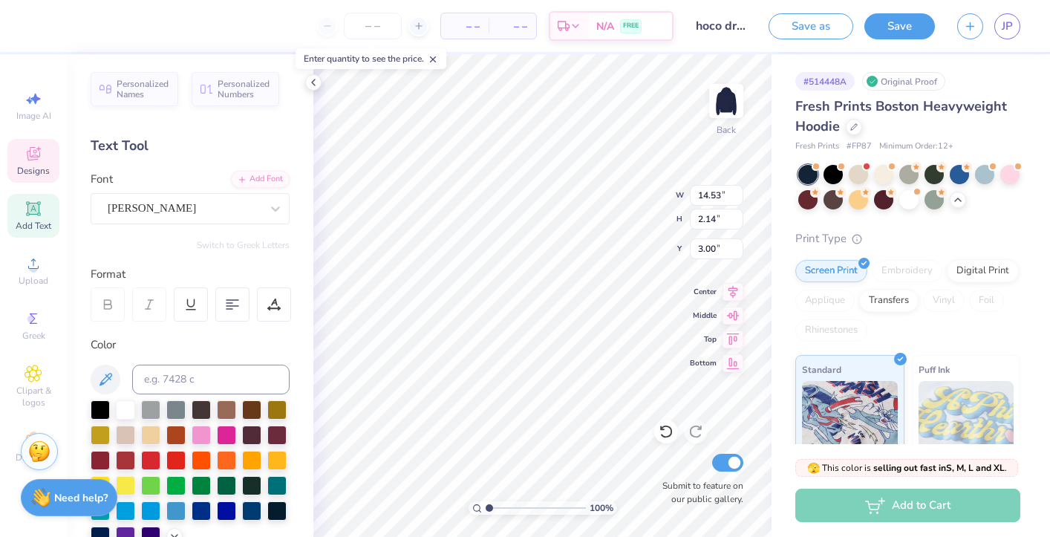
scroll to position [0, 3]
type textarea "Theta"
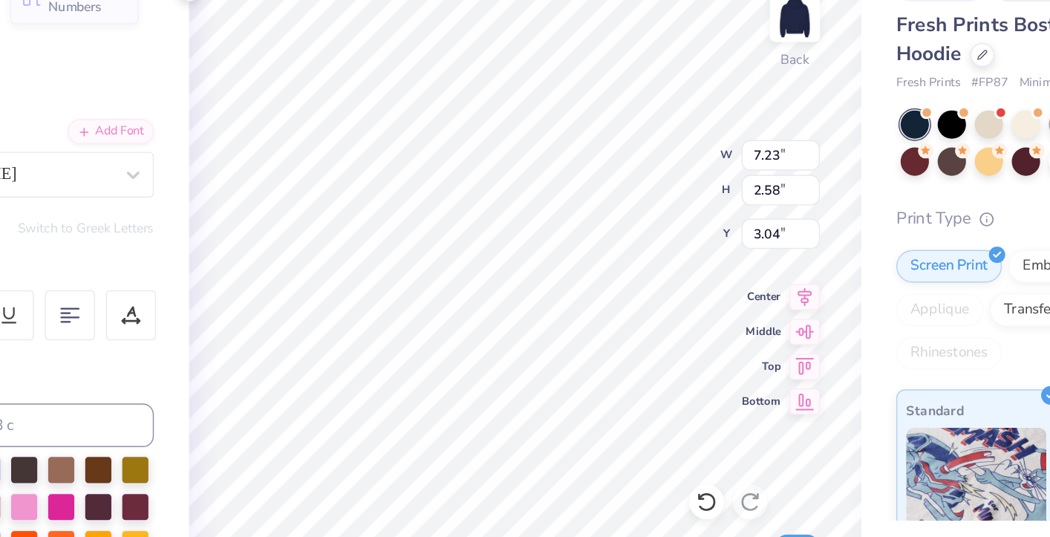
type input "7.23"
type input "2.58"
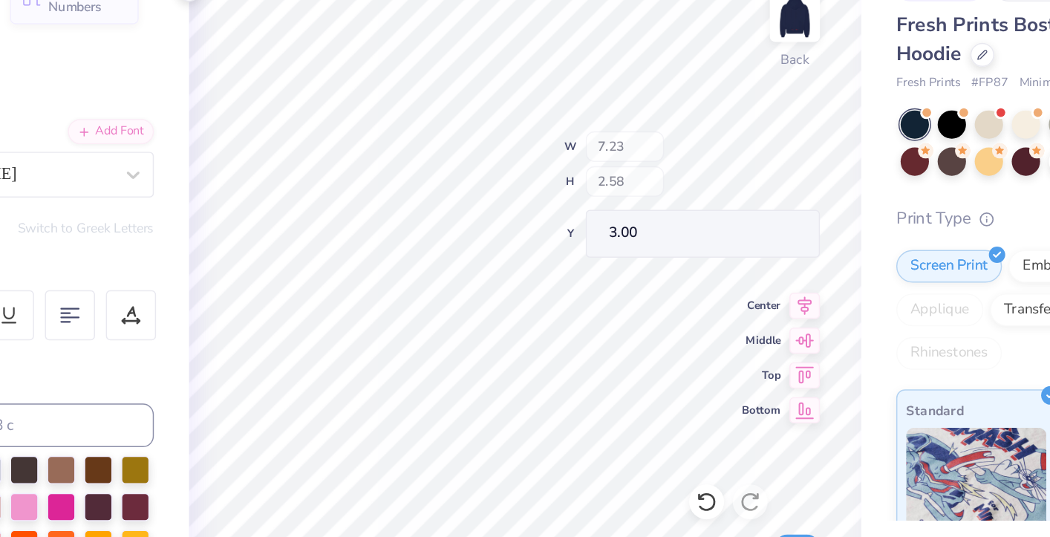
type input "3.00"
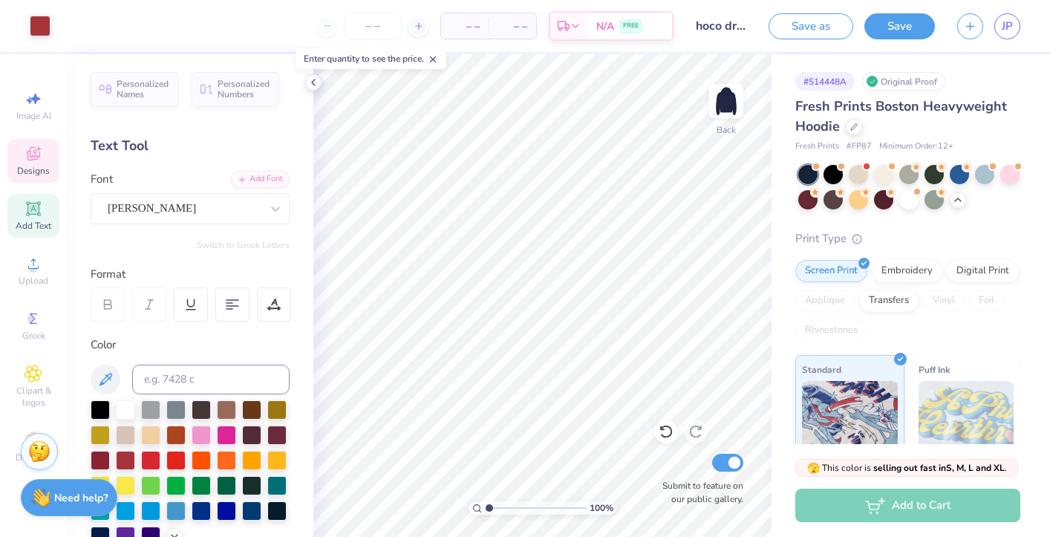
click at [39, 170] on span "Designs" at bounding box center [33, 171] width 33 height 12
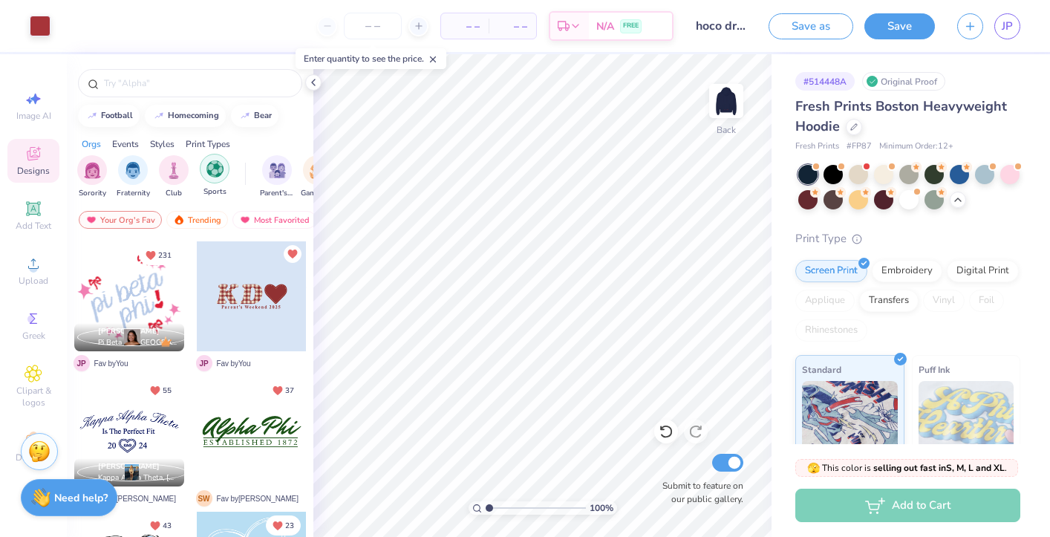
click at [215, 169] on img "filter for Sports" at bounding box center [214, 168] width 17 height 17
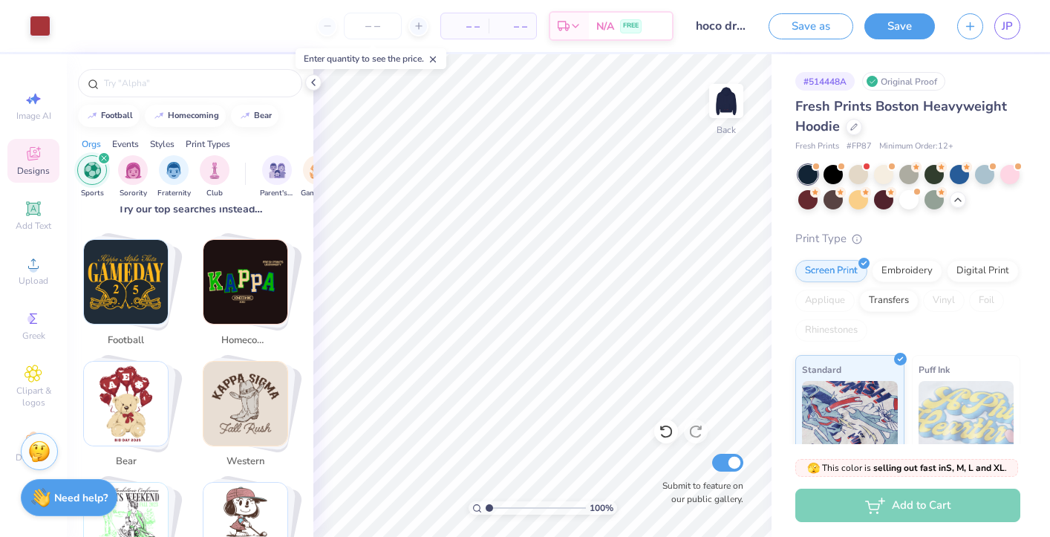
scroll to position [234, 0]
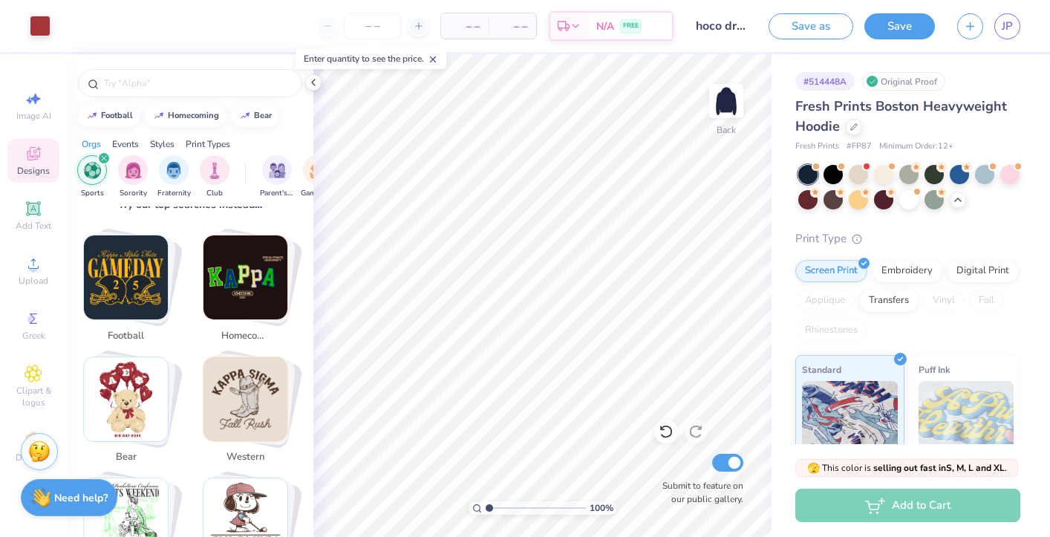
click at [116, 276] on img "Stack Card Button football" at bounding box center [126, 277] width 84 height 84
type input "football"
click at [128, 265] on img "Stack Card Button football" at bounding box center [126, 277] width 84 height 84
click at [144, 261] on img "Stack Card Button football" at bounding box center [126, 277] width 84 height 84
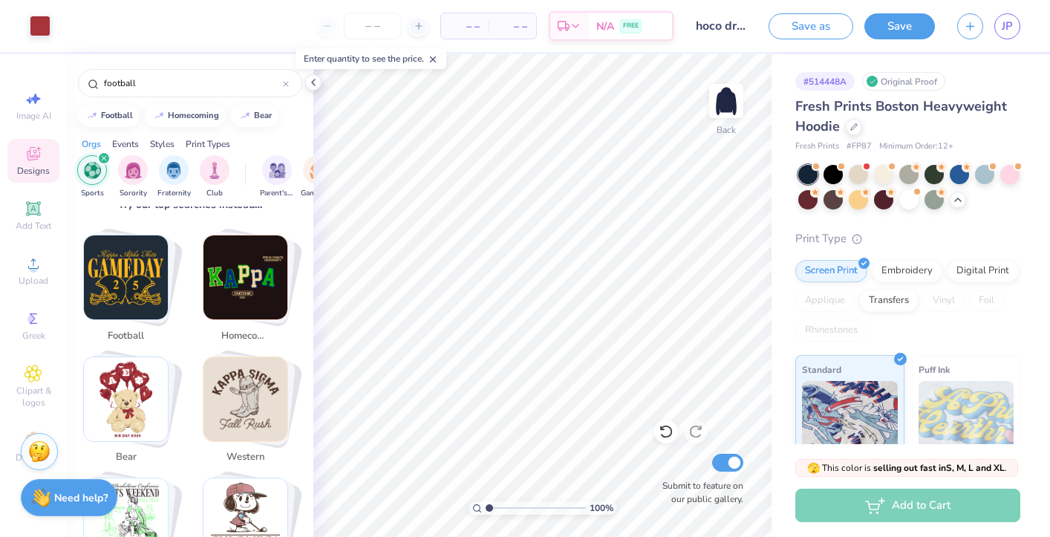
click at [144, 261] on img "Stack Card Button football" at bounding box center [126, 277] width 84 height 84
click at [133, 264] on img "Stack Card Button football" at bounding box center [126, 277] width 84 height 84
click at [151, 249] on img "Stack Card Button football" at bounding box center [126, 277] width 84 height 84
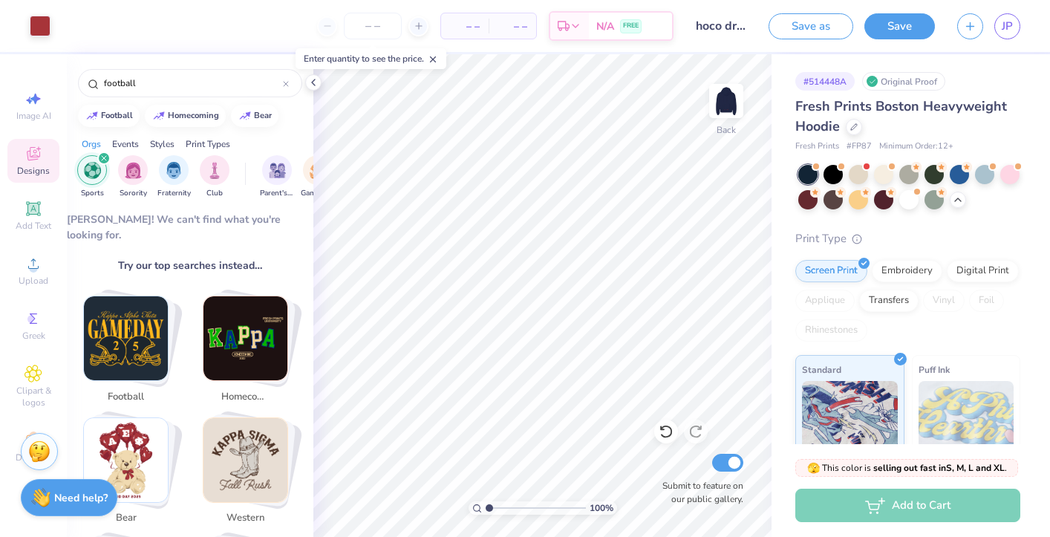
scroll to position [160, 0]
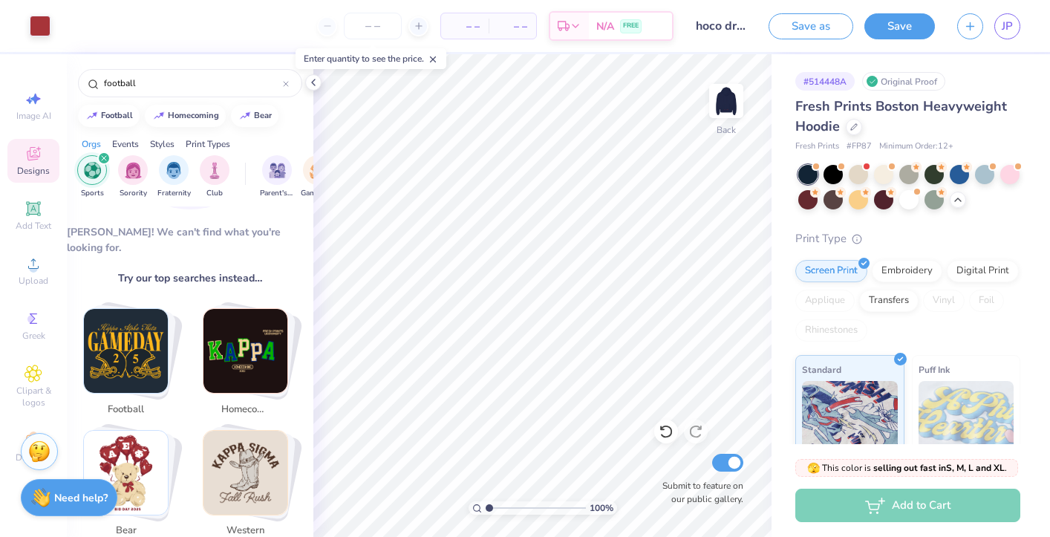
click at [140, 368] on img "Stack Card Button football" at bounding box center [126, 351] width 84 height 84
click at [137, 355] on img "Stack Card Button football" at bounding box center [126, 351] width 84 height 84
click at [288, 85] on icon at bounding box center [286, 84] width 6 height 6
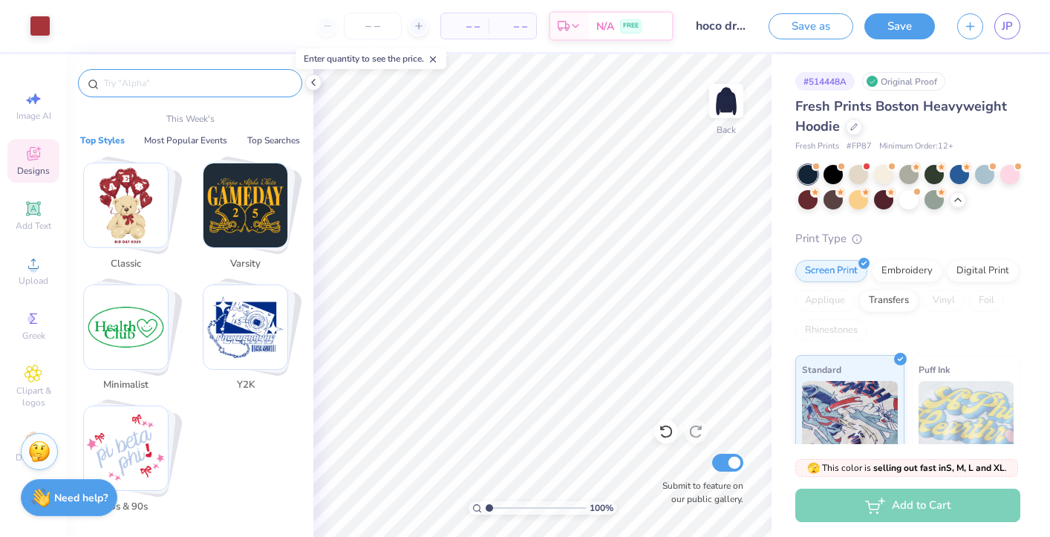
click at [264, 85] on input "text" at bounding box center [197, 83] width 190 height 15
click at [229, 221] on img "Stack Card Button Varsity" at bounding box center [245, 205] width 84 height 84
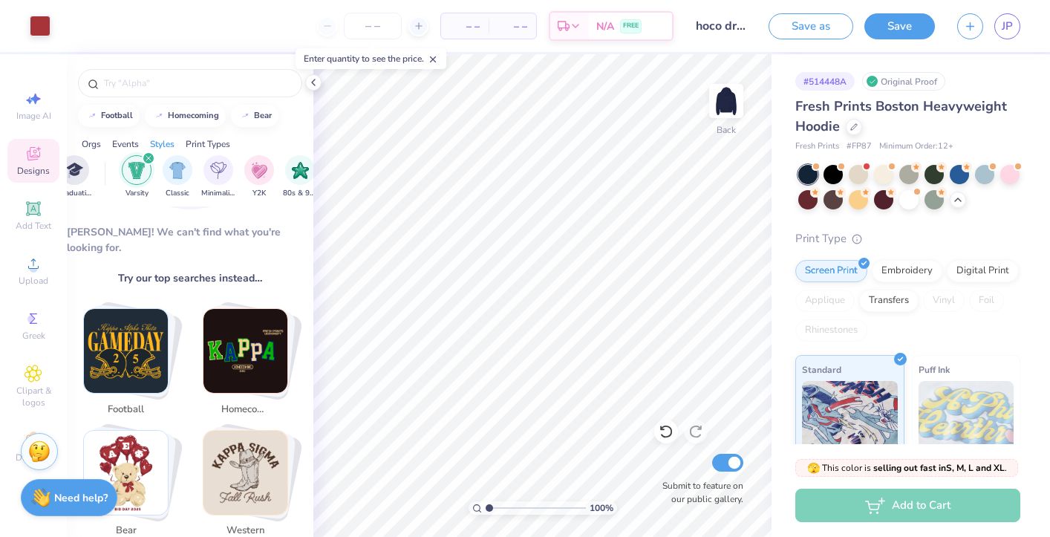
scroll to position [0, 778]
click at [145, 333] on img "Stack Card Button football" at bounding box center [126, 351] width 84 height 84
type input "football"
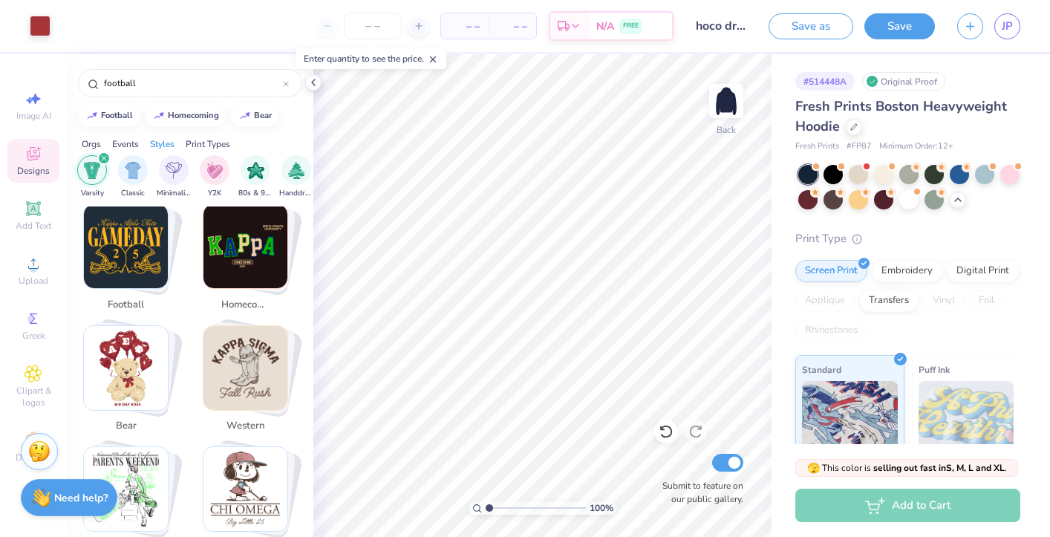
scroll to position [264, 0]
click at [131, 261] on img "Stack Card Button football" at bounding box center [126, 247] width 84 height 84
click at [101, 160] on icon "filter for Varsity" at bounding box center [104, 158] width 6 height 6
click at [285, 82] on icon at bounding box center [286, 84] width 6 height 6
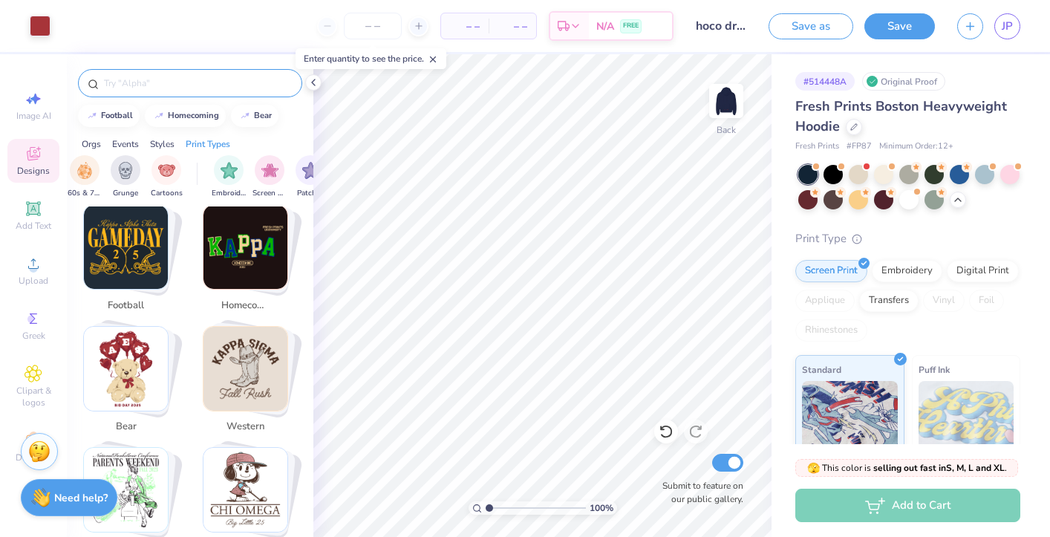
scroll to position [0, 1073]
click at [139, 256] on img "Stack Card Button football" at bounding box center [126, 247] width 84 height 84
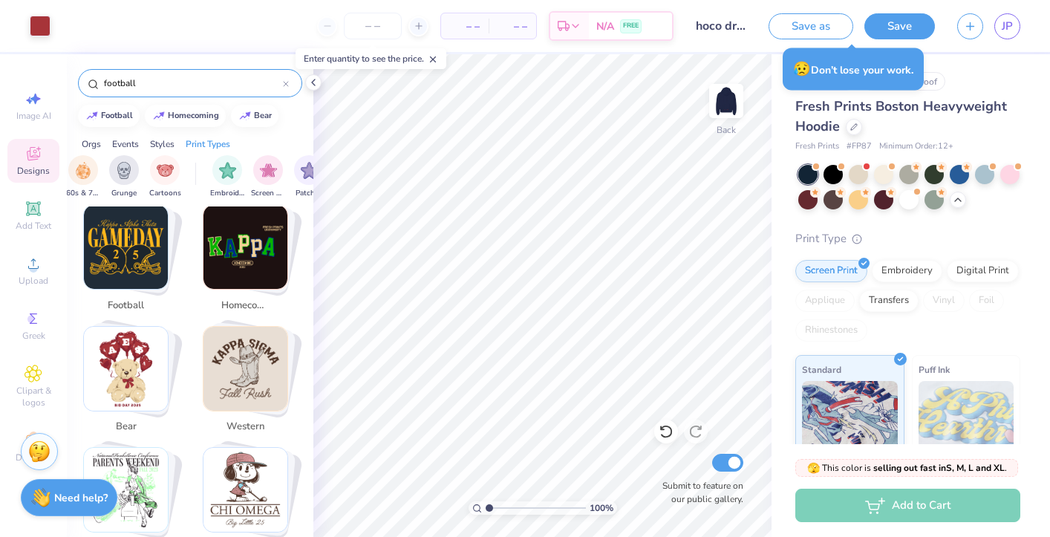
click at [205, 91] on div "football" at bounding box center [190, 83] width 224 height 28
click at [211, 82] on input "football" at bounding box center [192, 83] width 180 height 15
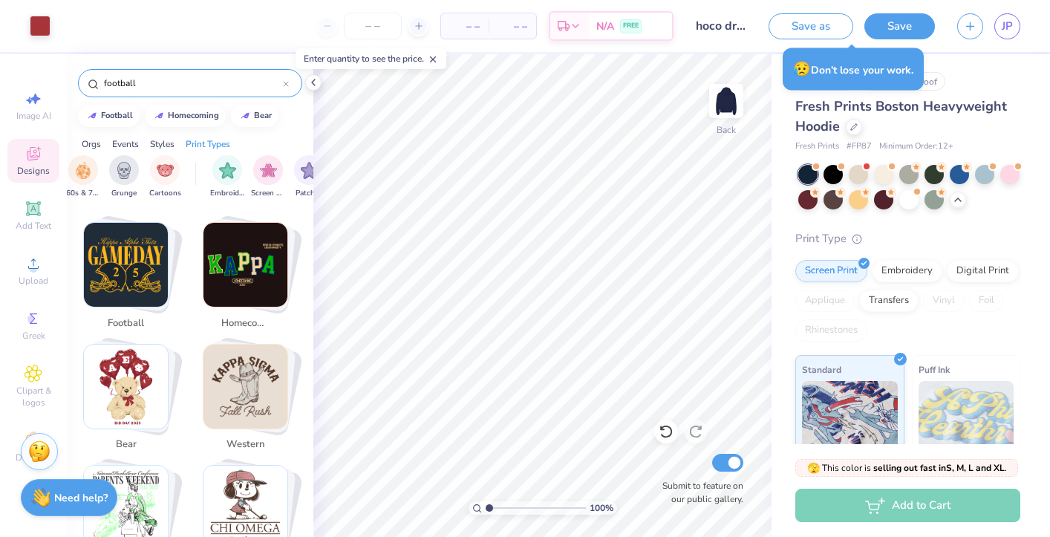
scroll to position [282, 0]
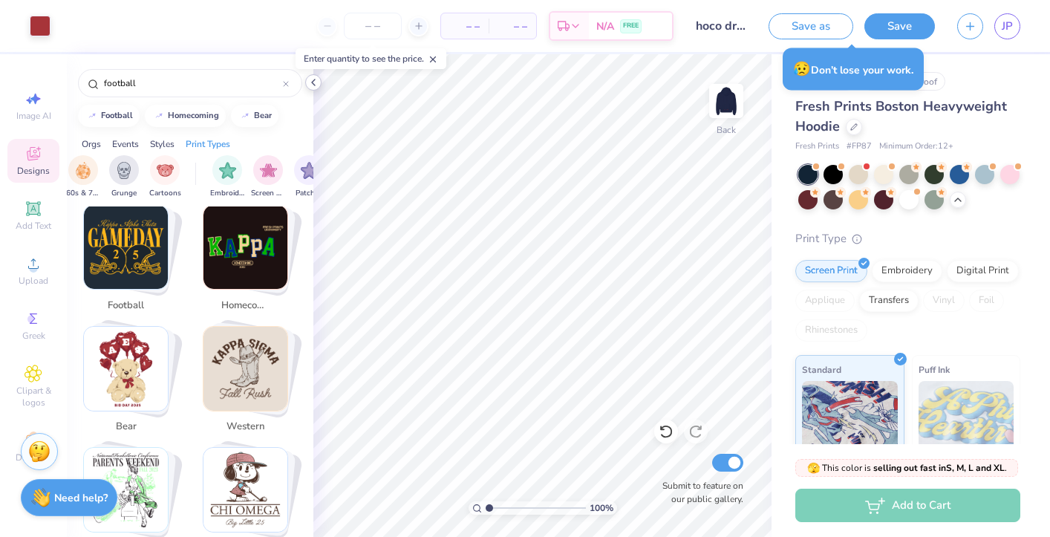
click at [491, 78] on div "Art colors – – Per Item – – Total Est. Delivery N/A FREE Design Title hoco draf…" at bounding box center [525, 268] width 1050 height 537
click at [200, 118] on div "homecoming" at bounding box center [193, 114] width 51 height 8
type input "homecoming"
click at [145, 103] on button "homecoming" at bounding box center [185, 114] width 81 height 22
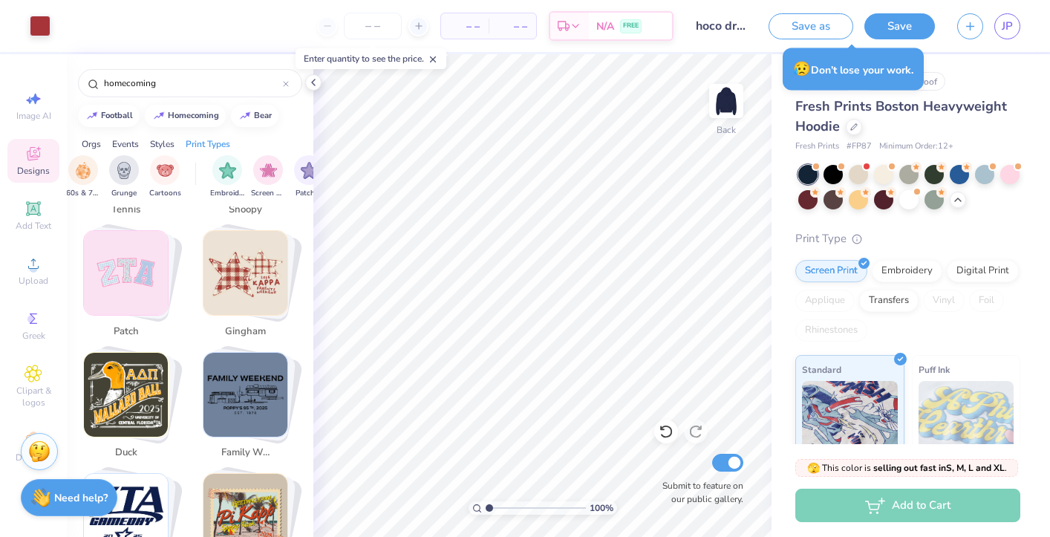
scroll to position [2989, 0]
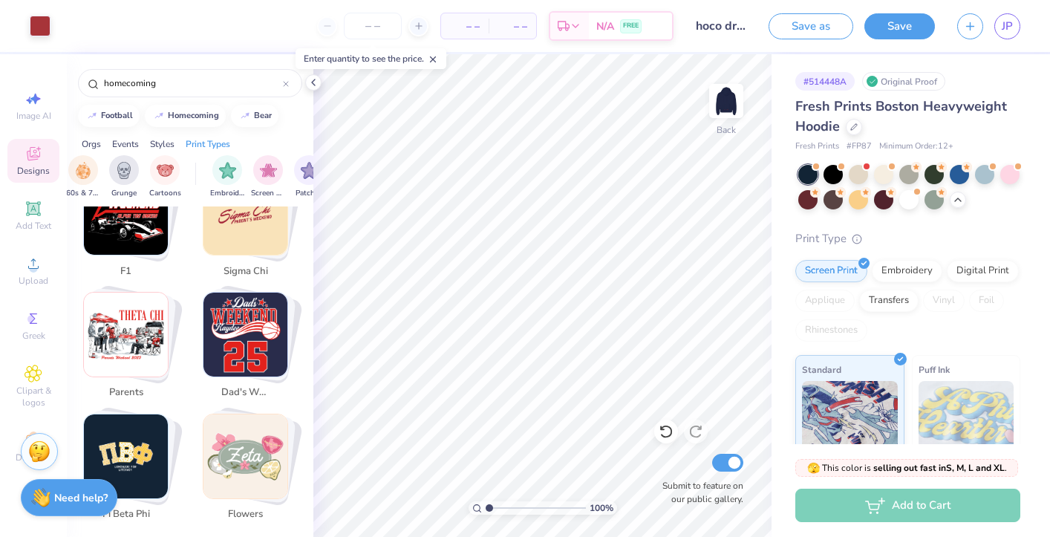
click at [118, 445] on img "Stack Card Button pi beta phi" at bounding box center [126, 456] width 84 height 84
type input "pi beta phi"
click at [122, 446] on img "Stack Card Button pi beta phi" at bounding box center [126, 456] width 84 height 84
click at [131, 445] on img "Stack Card Button pi beta phi" at bounding box center [126, 456] width 84 height 84
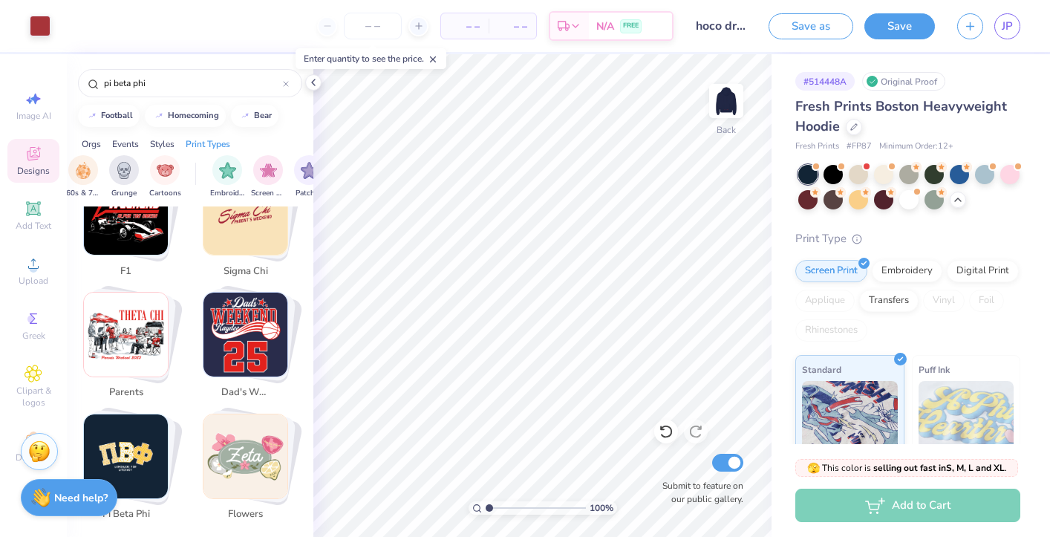
click at [131, 445] on img "Stack Card Button pi beta phi" at bounding box center [126, 456] width 84 height 84
click at [136, 445] on img "Stack Card Button pi beta phi" at bounding box center [126, 456] width 84 height 84
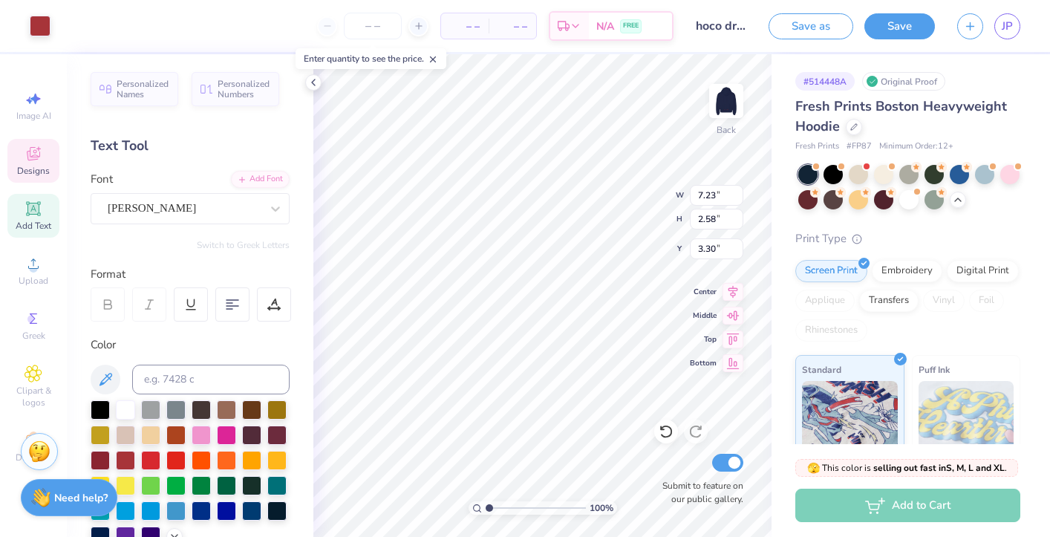
type input "3.30"
click at [33, 161] on icon at bounding box center [33, 154] width 18 height 18
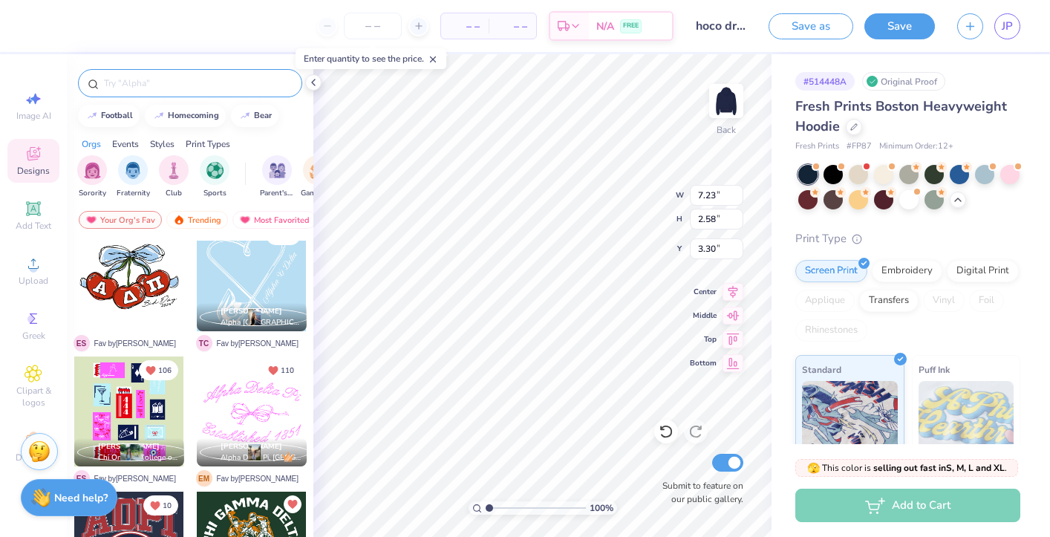
scroll to position [321, 0]
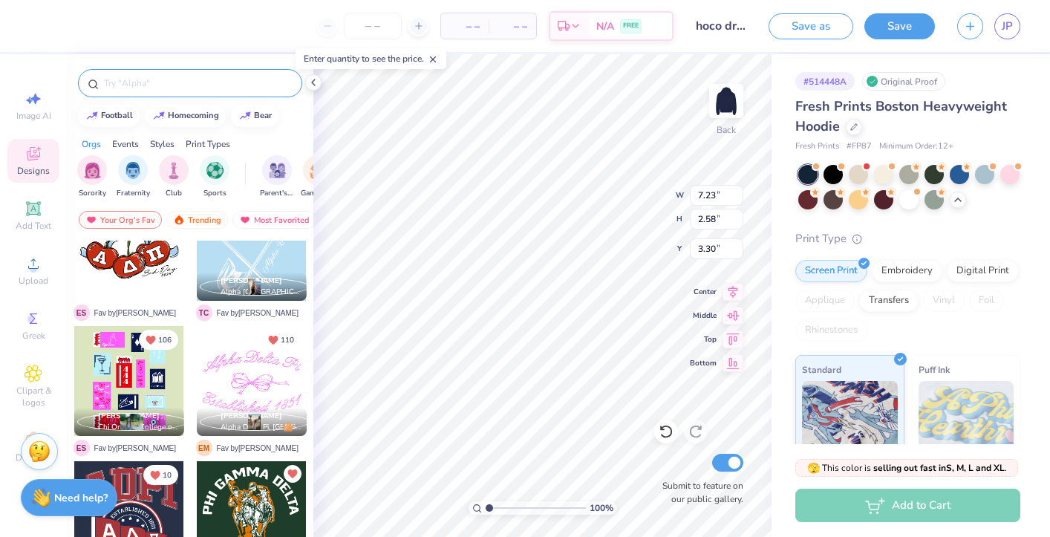
click at [203, 86] on input "text" at bounding box center [197, 83] width 190 height 15
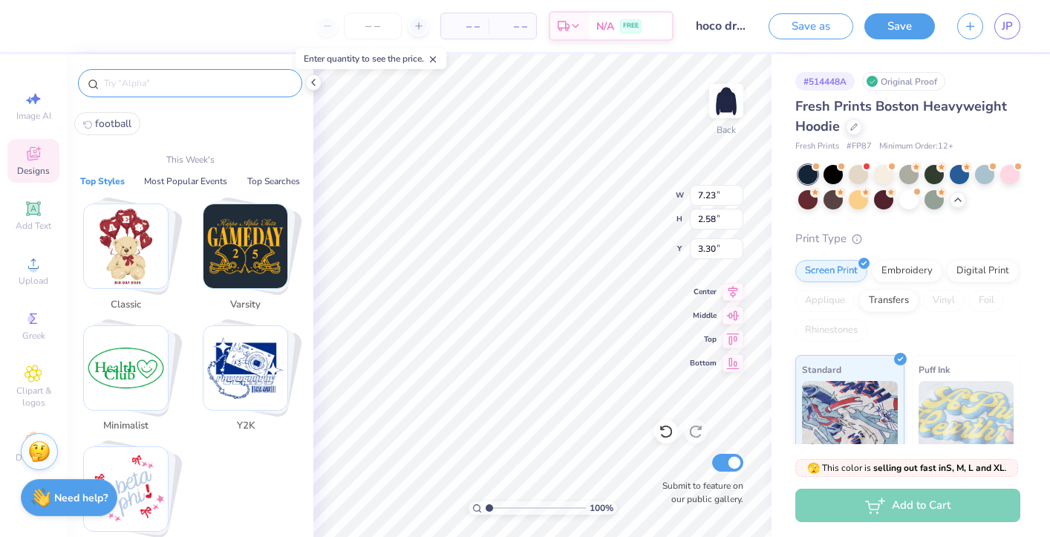
click at [131, 480] on img "Stack Card Button 80s & 90s" at bounding box center [126, 489] width 84 height 84
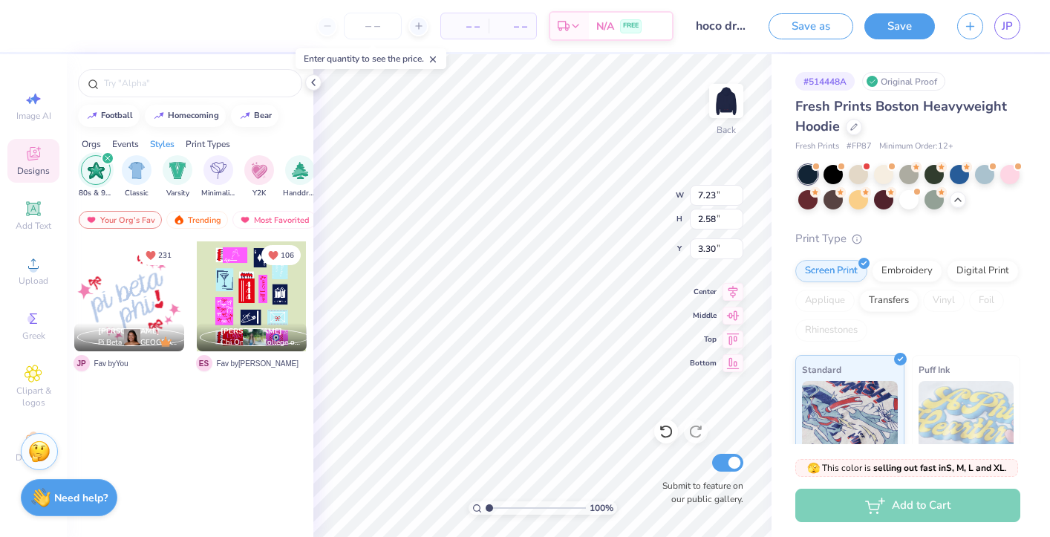
scroll to position [0, 778]
click at [200, 71] on div at bounding box center [190, 83] width 224 height 28
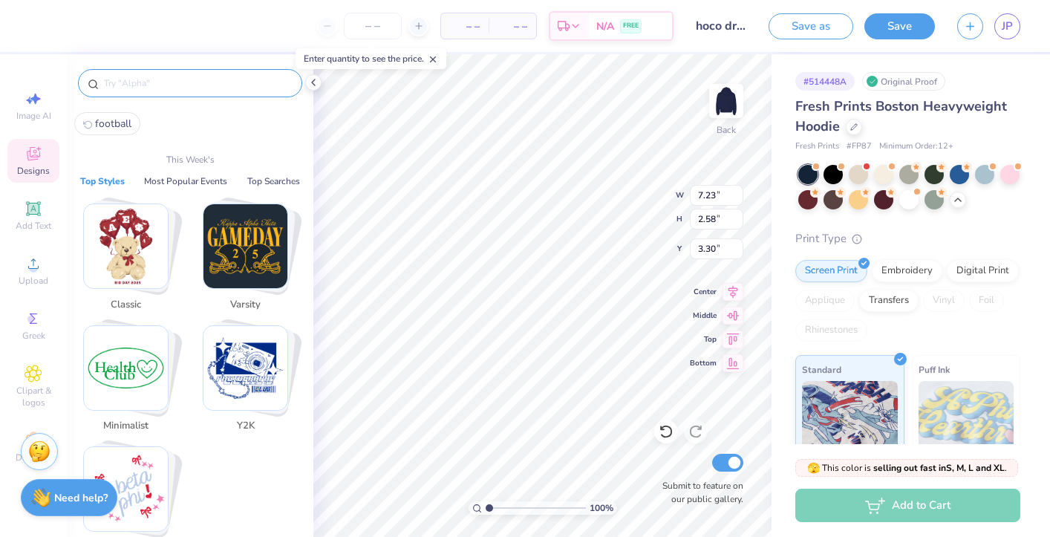
click at [200, 85] on input "text" at bounding box center [197, 83] width 190 height 15
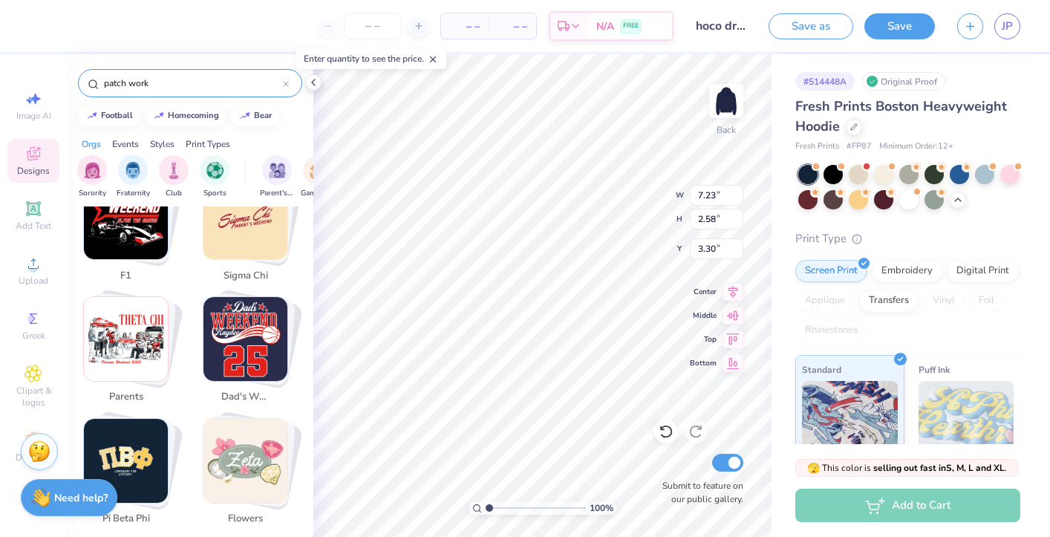
scroll to position [2989, 0]
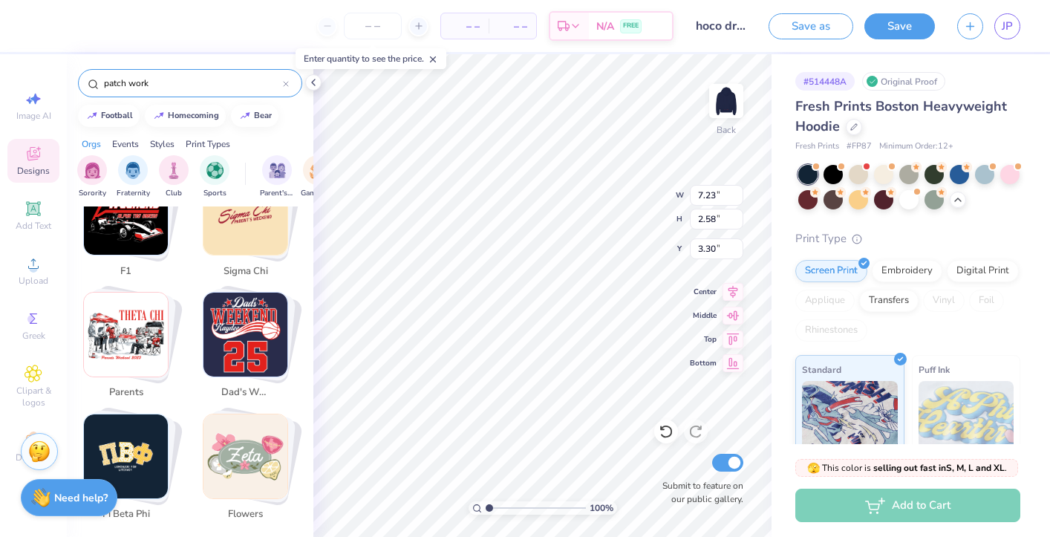
click at [139, 428] on img "Stack Card Button pi beta phi" at bounding box center [126, 456] width 84 height 84
type input "pi beta phi"
click at [139, 428] on img "Stack Card Button pi beta phi" at bounding box center [126, 456] width 84 height 84
click at [283, 83] on icon at bounding box center [286, 84] width 6 height 6
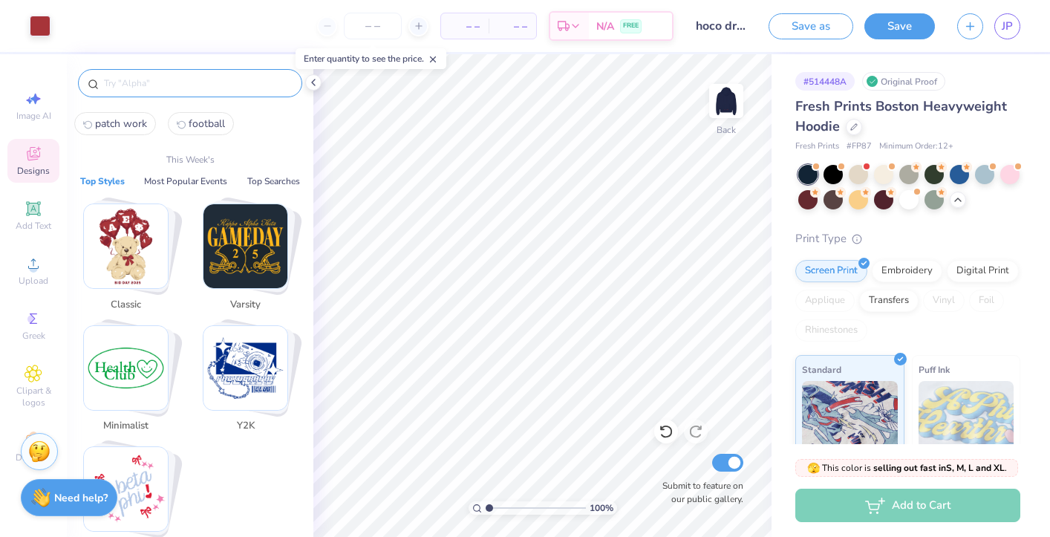
click at [270, 86] on input "text" at bounding box center [197, 83] width 190 height 15
